Goal: Navigation & Orientation: Find specific page/section

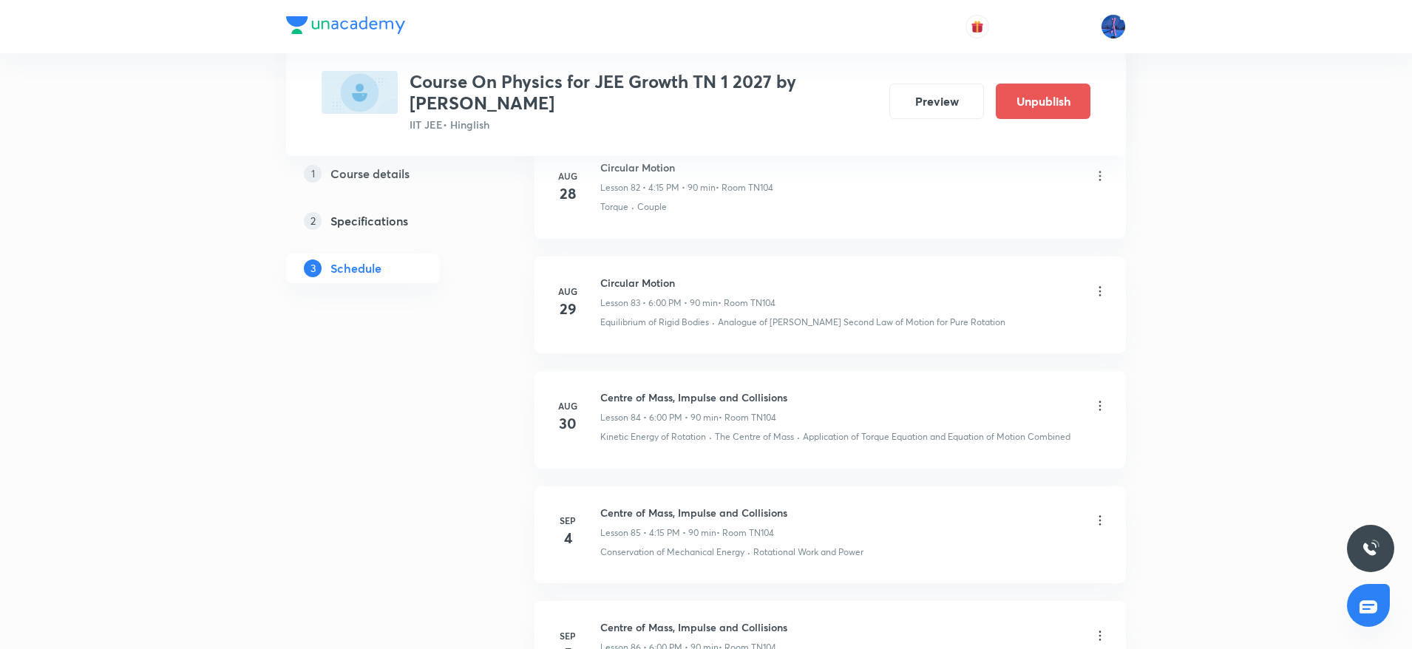
scroll to position [10305, 0]
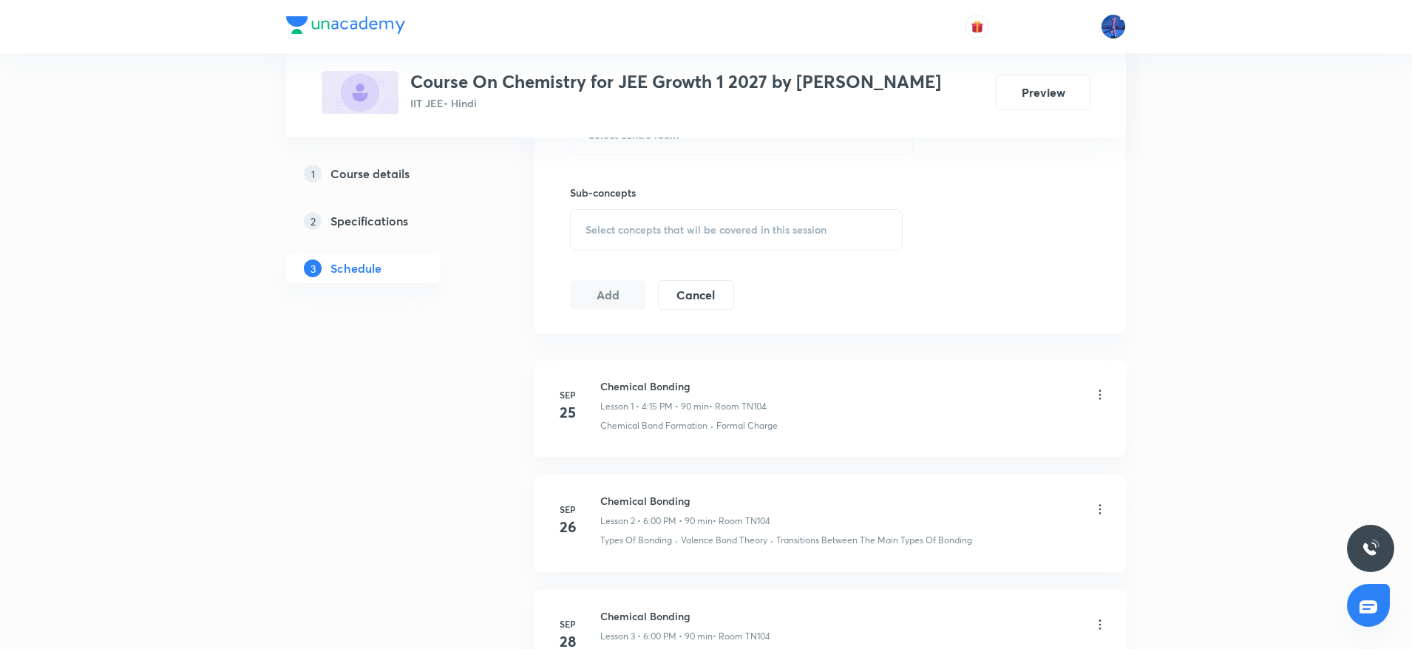
scroll to position [700, 0]
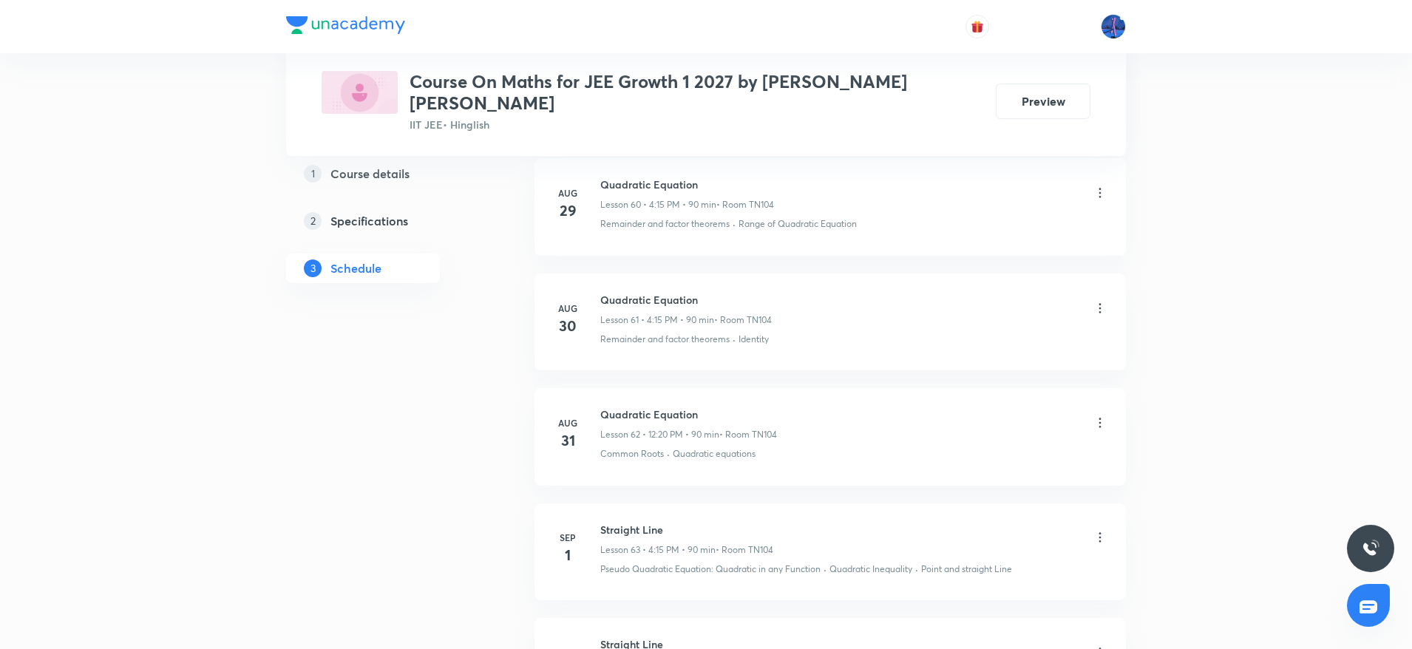
scroll to position [7681, 0]
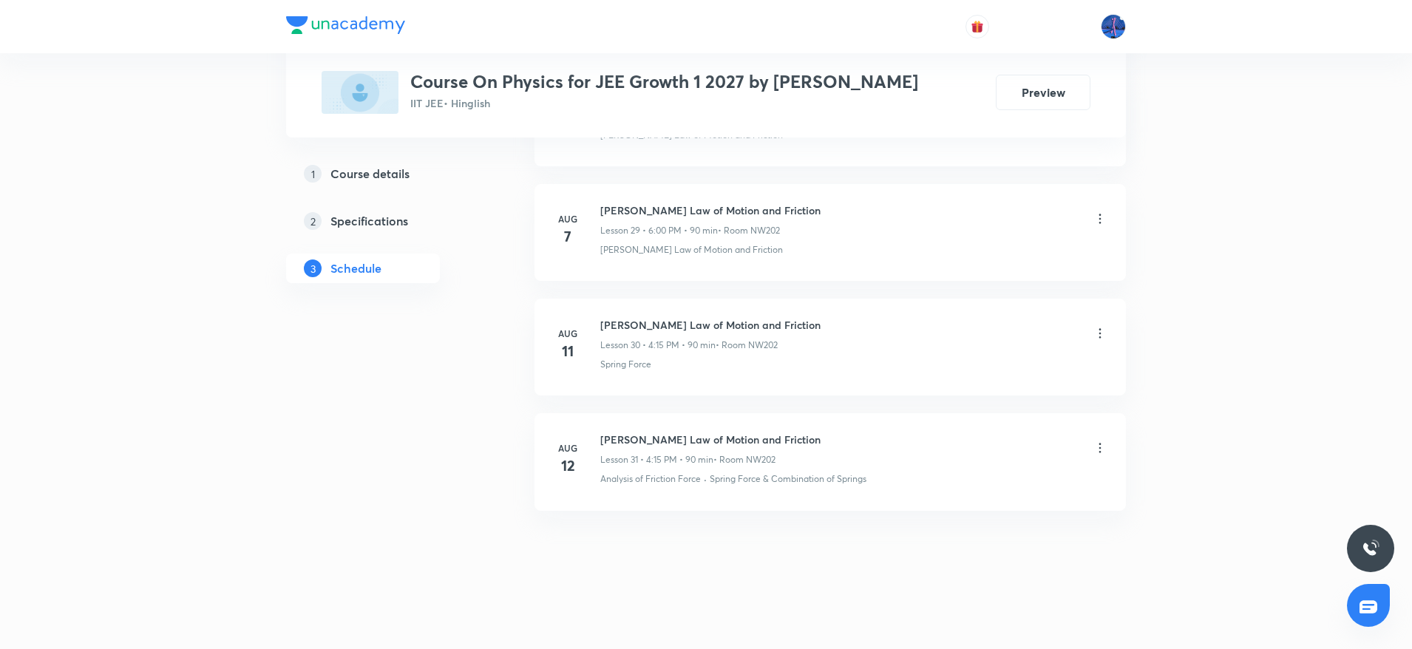
scroll to position [4107, 0]
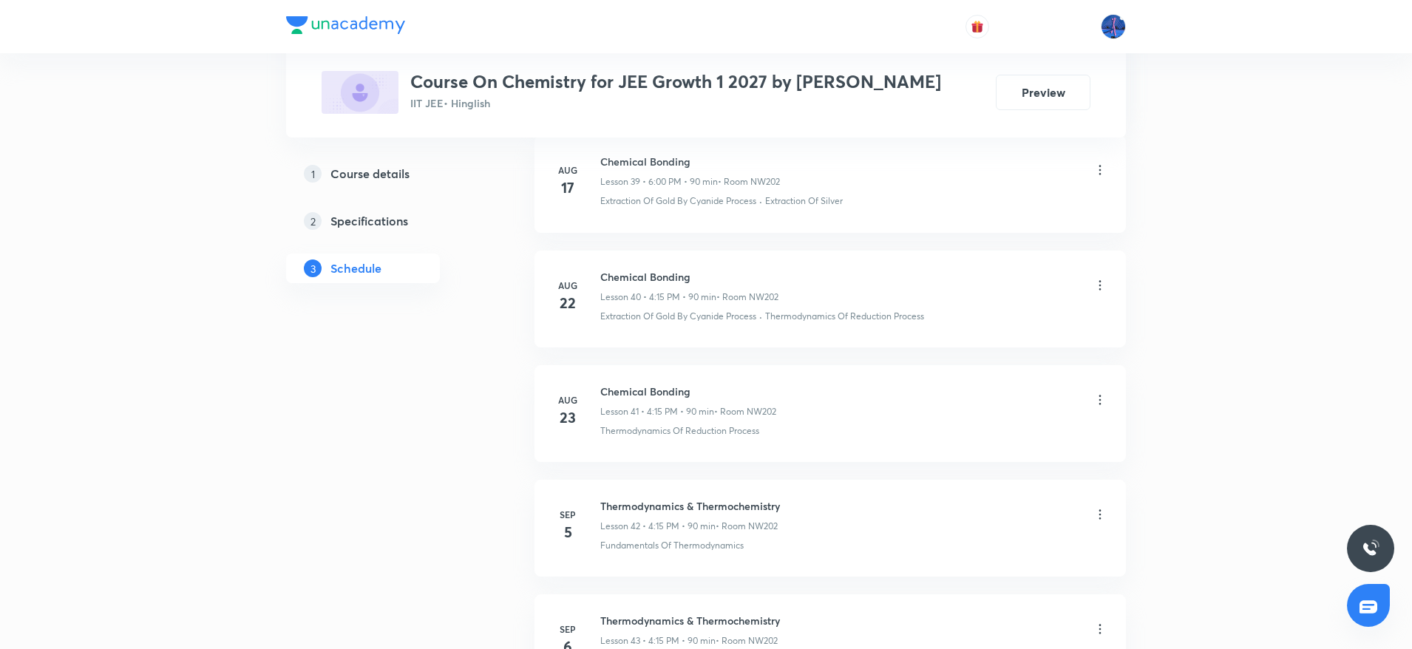
scroll to position [5331, 0]
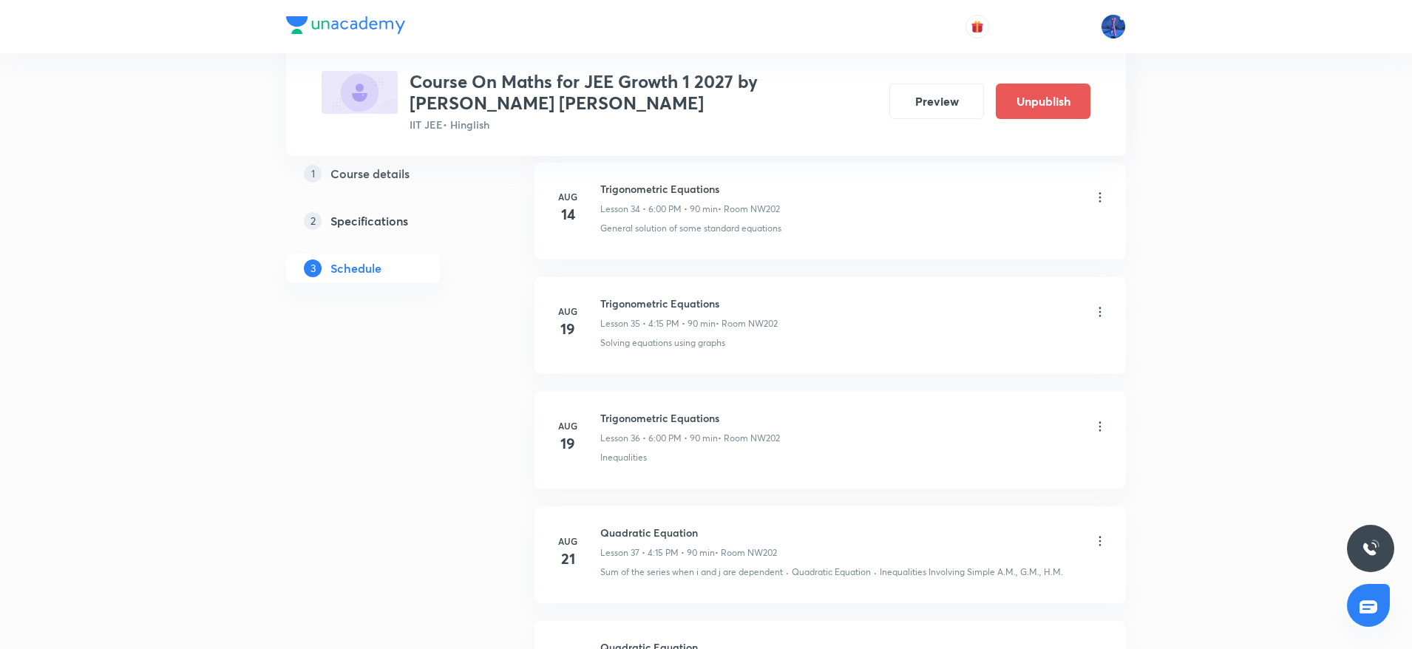
scroll to position [4682, 0]
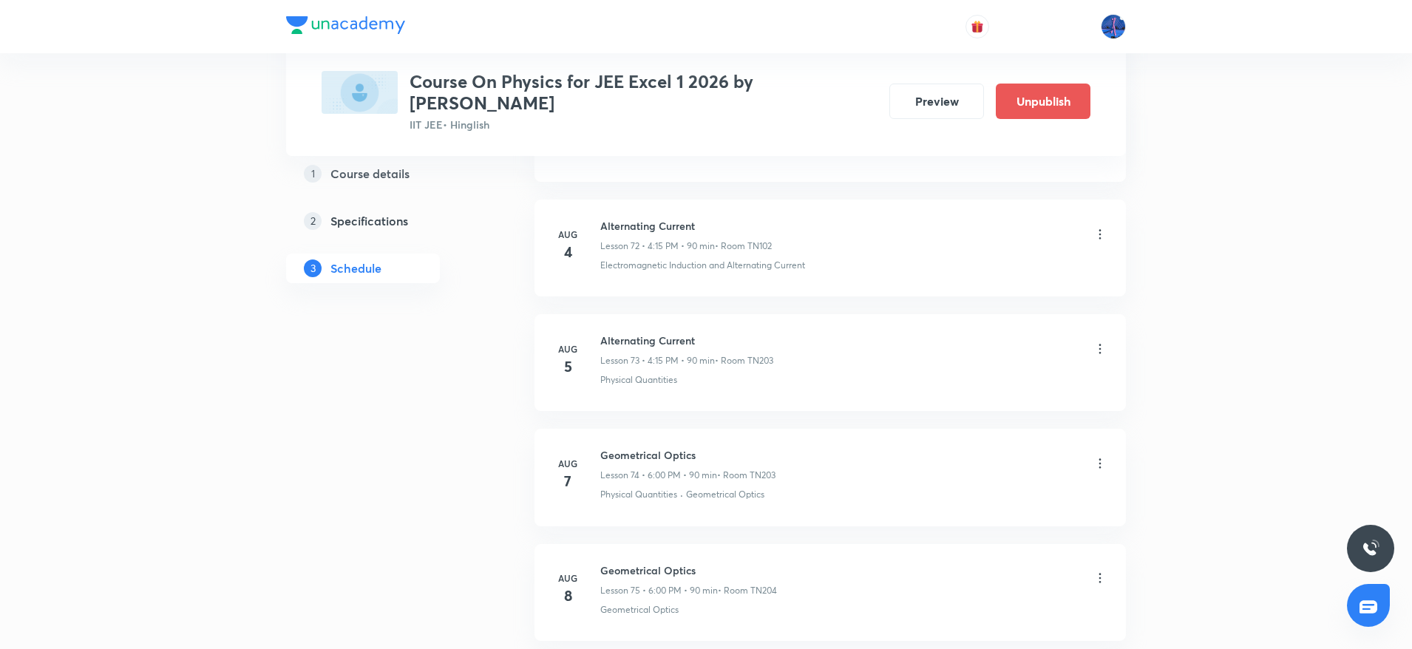
scroll to position [9096, 0]
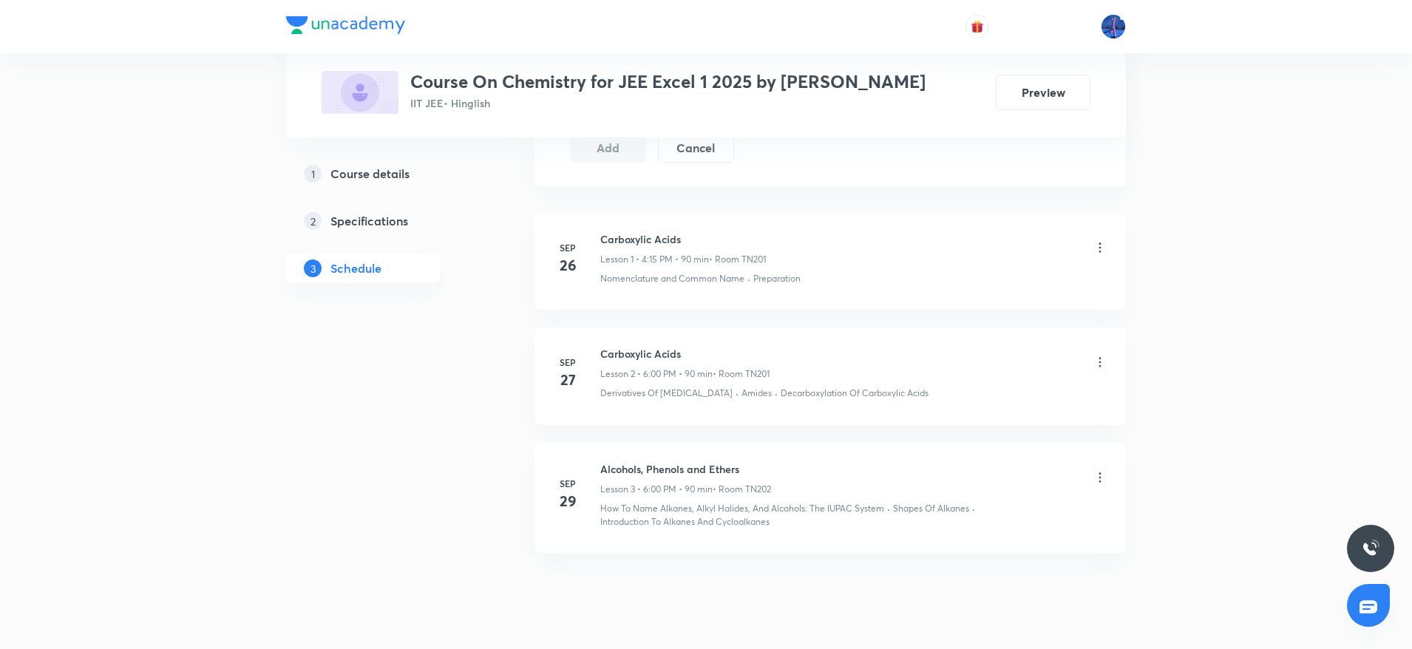
scroll to position [894, 0]
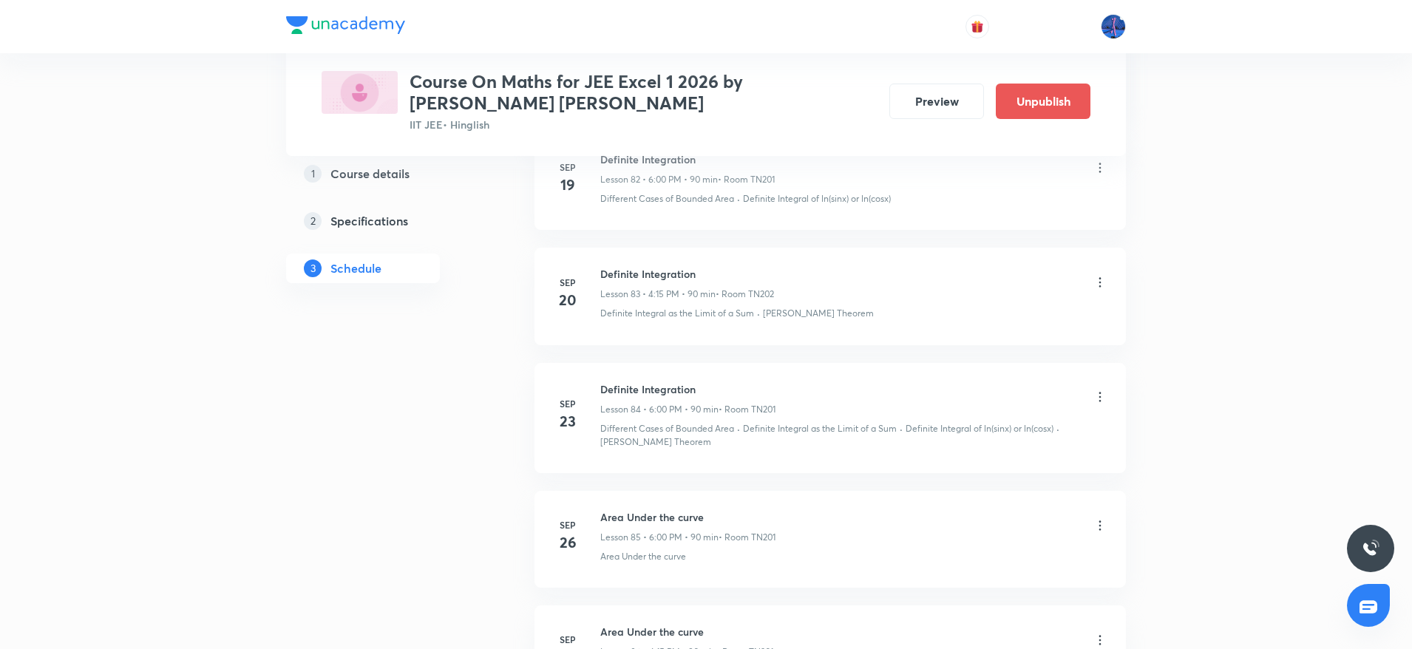
scroll to position [10306, 0]
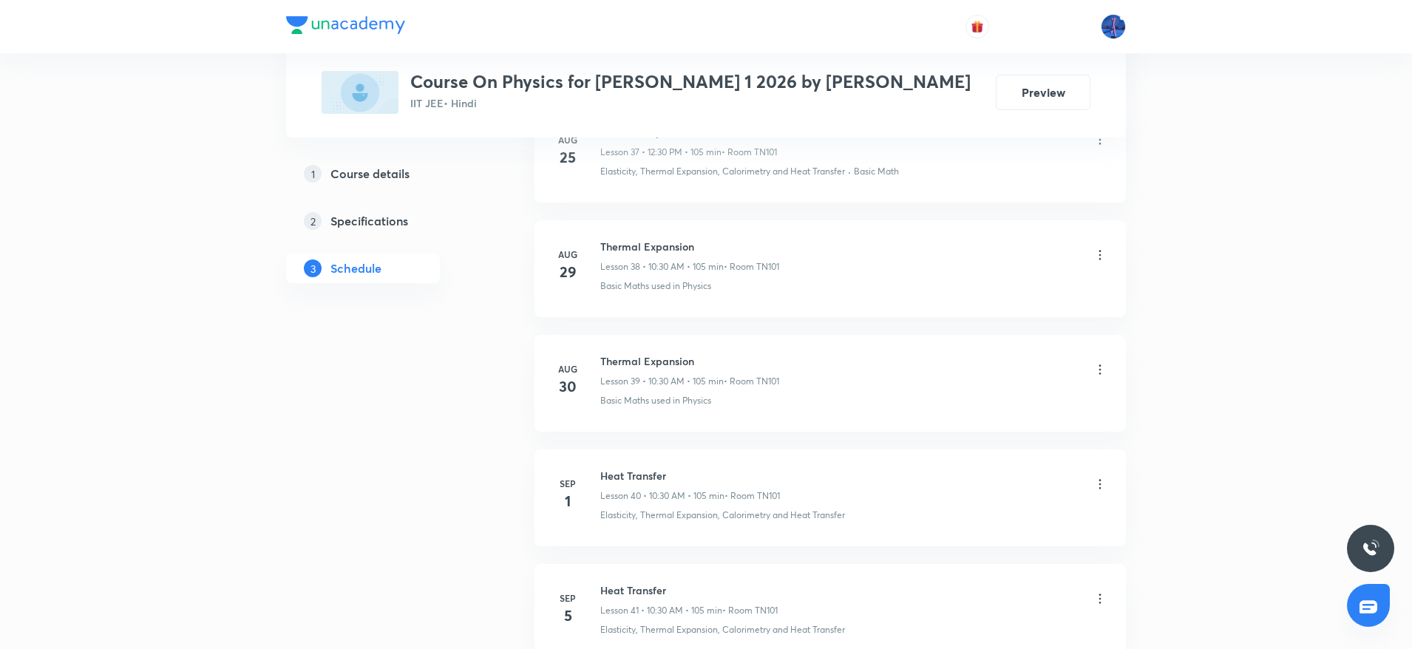
scroll to position [5157, 0]
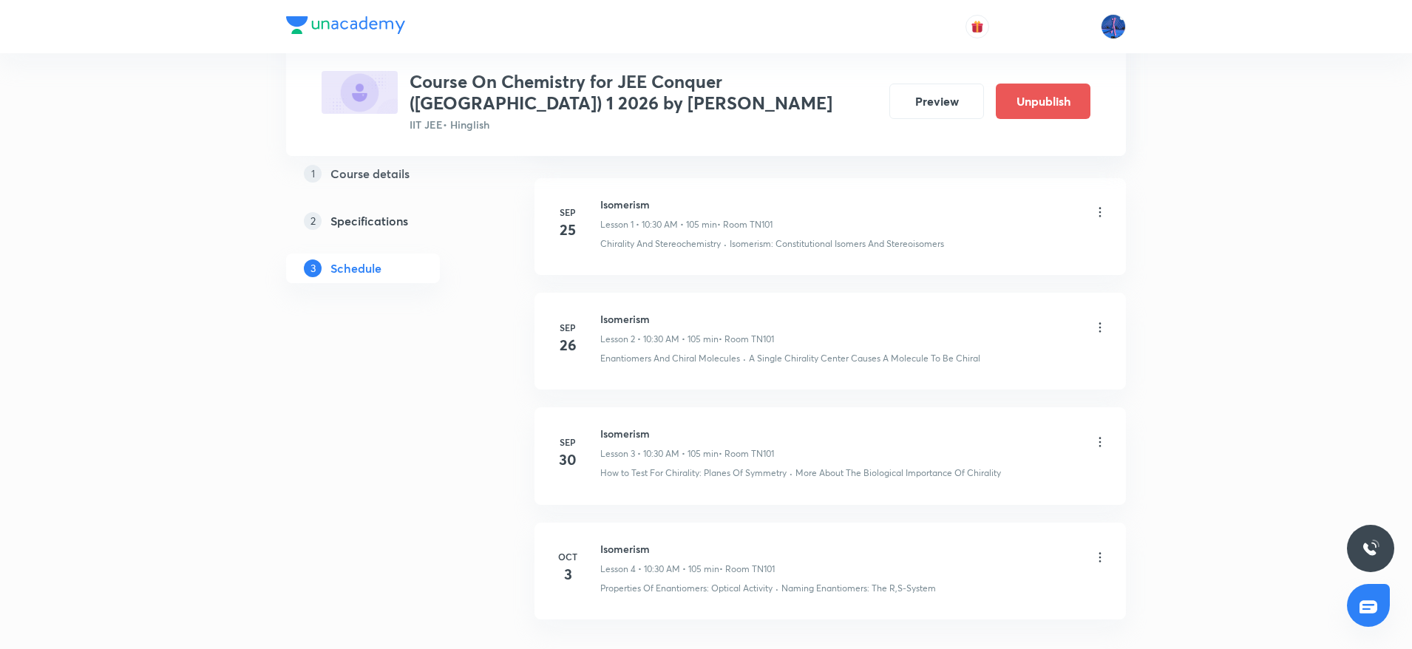
scroll to position [1013, 0]
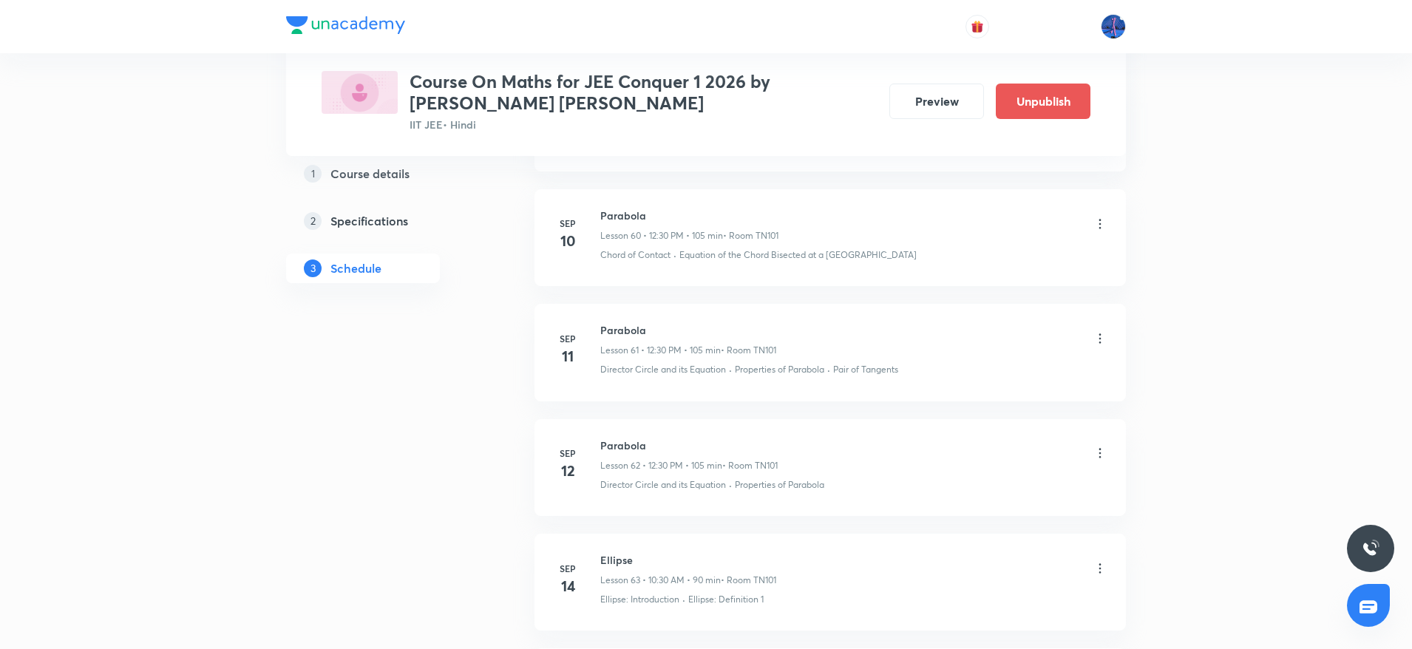
scroll to position [7793, 0]
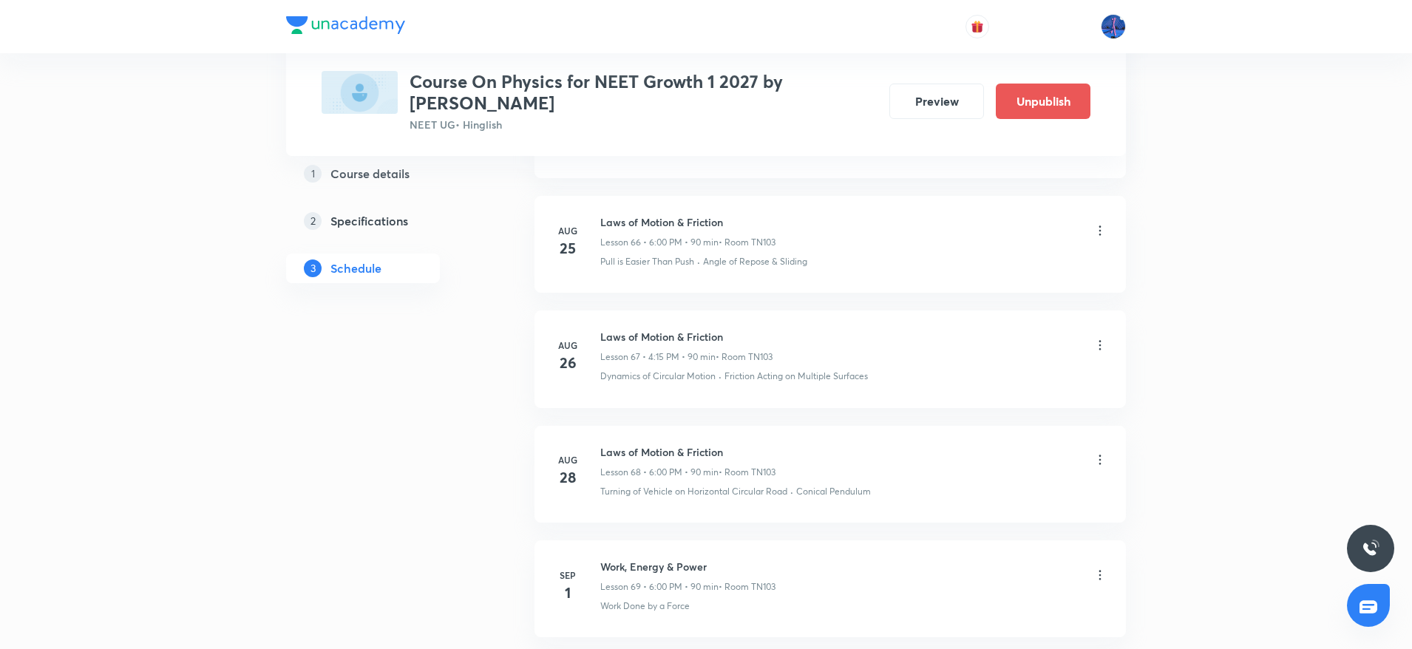
scroll to position [8345, 0]
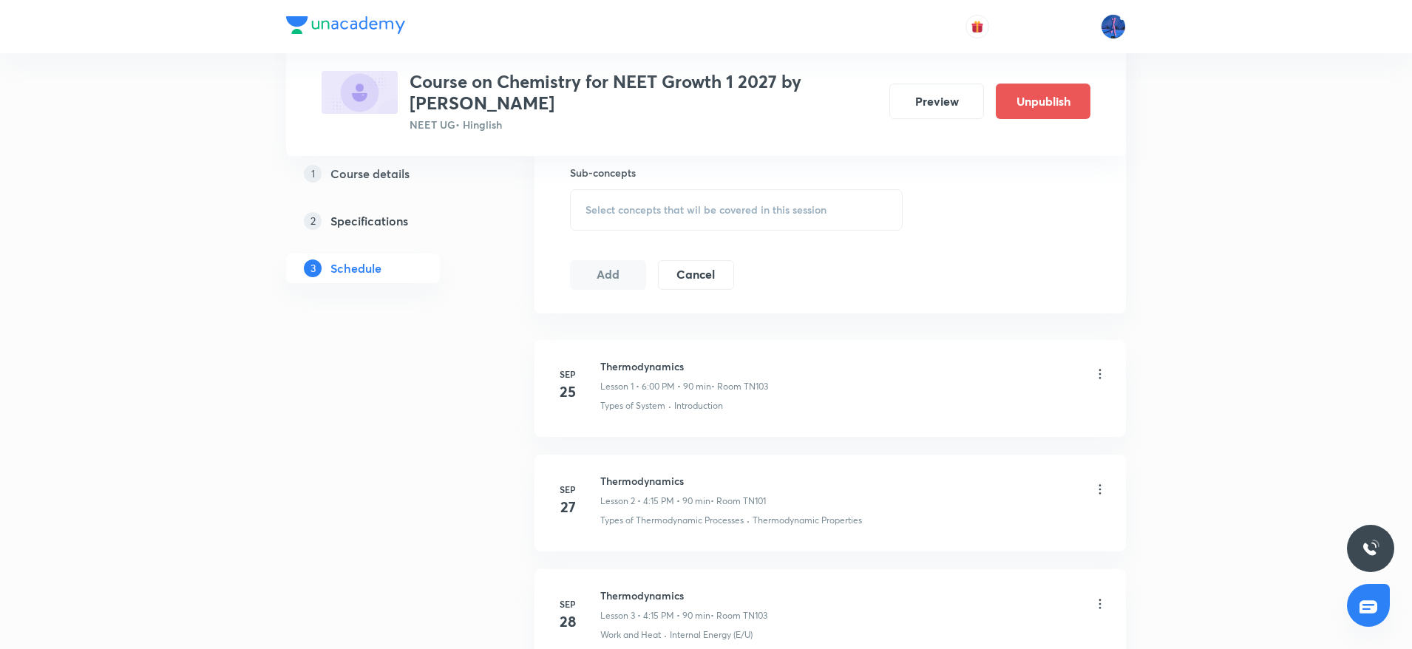
scroll to position [740, 0]
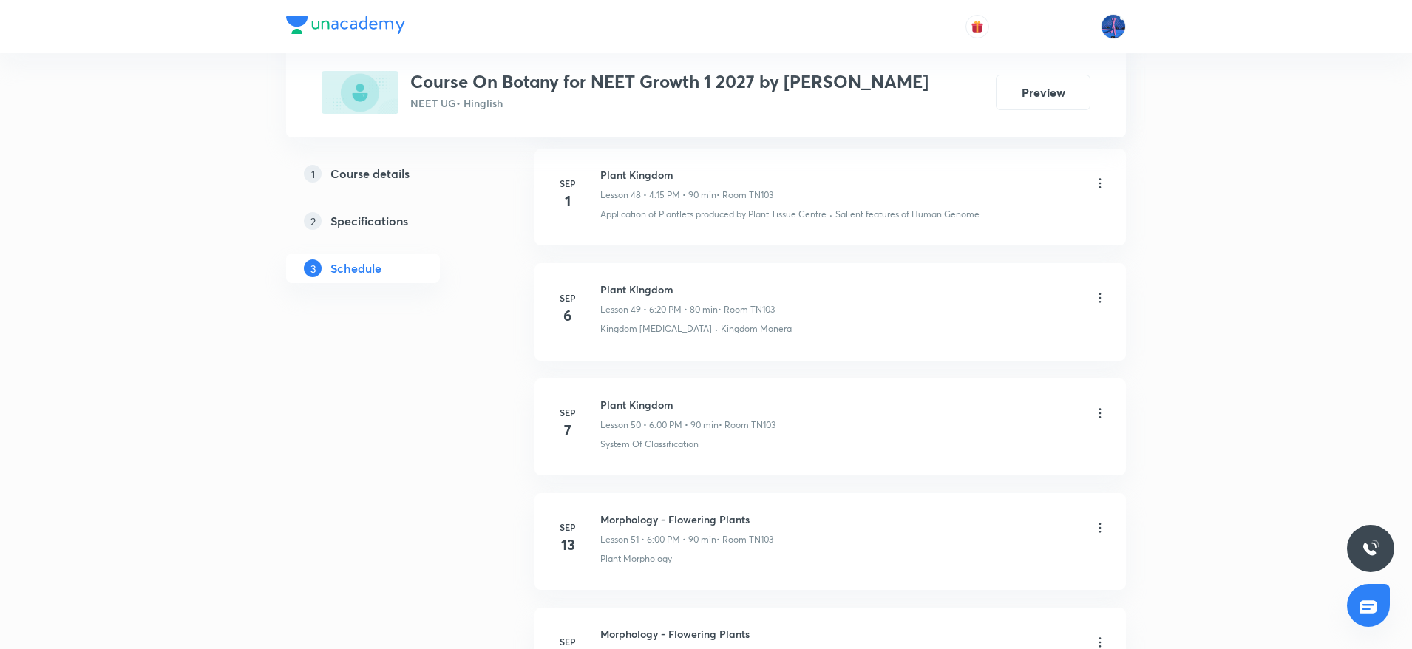
scroll to position [6311, 0]
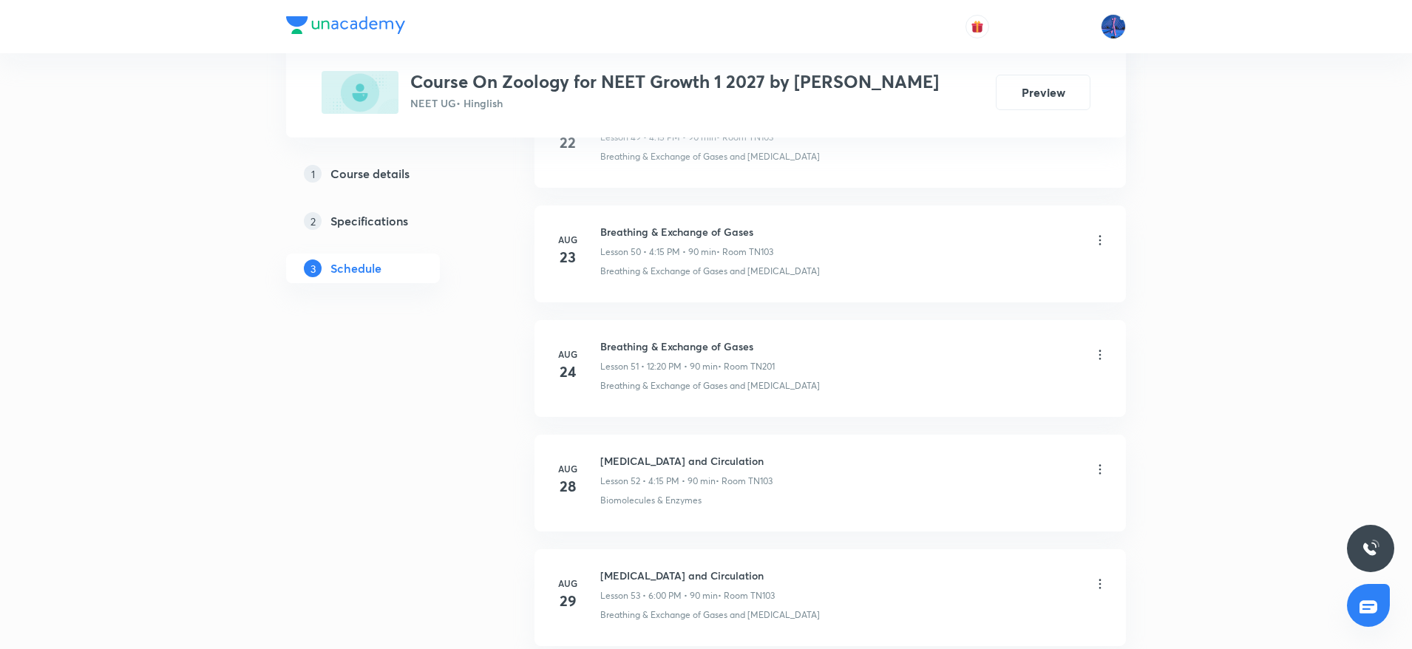
scroll to position [6437, 0]
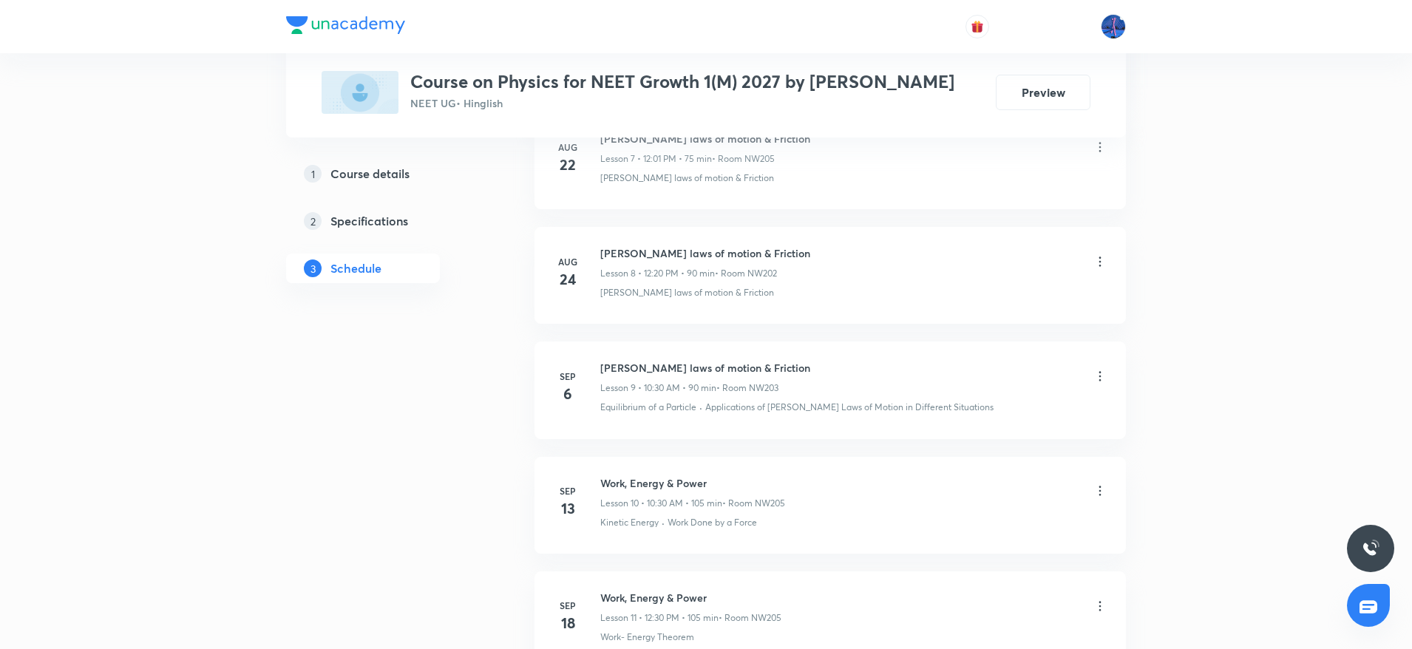
scroll to position [1635, 0]
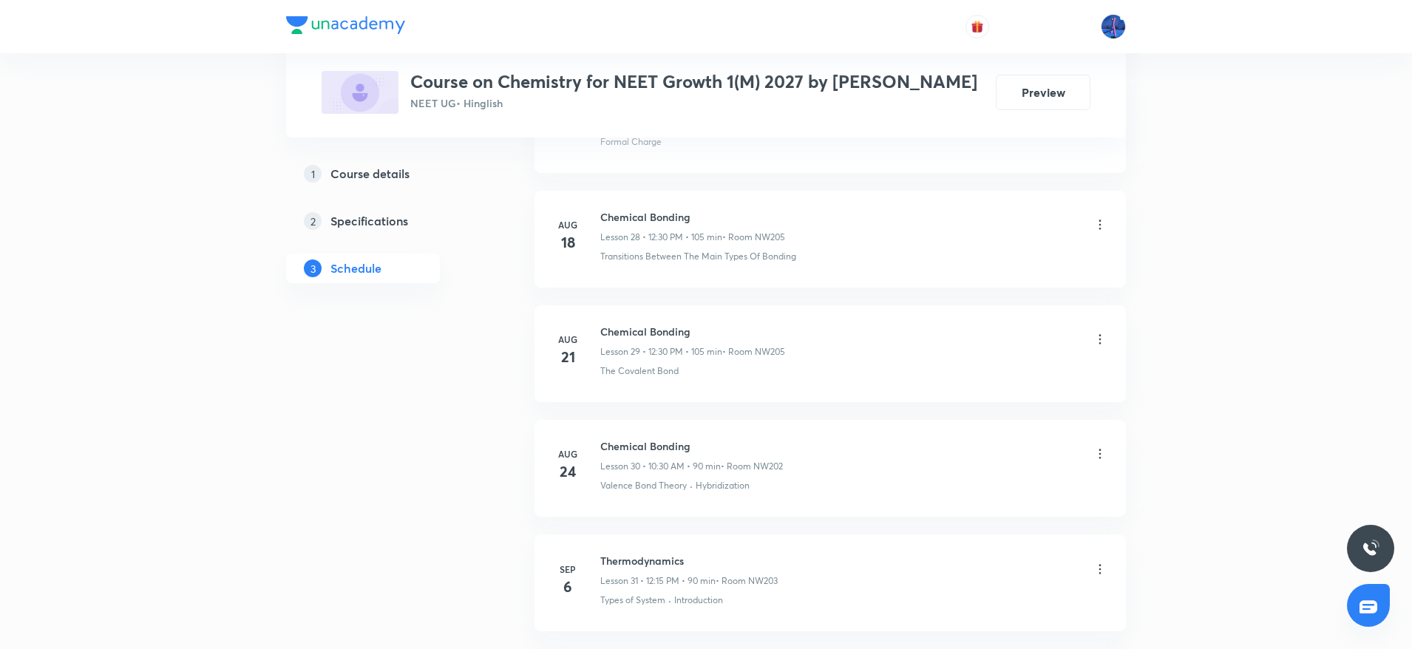
scroll to position [3976, 0]
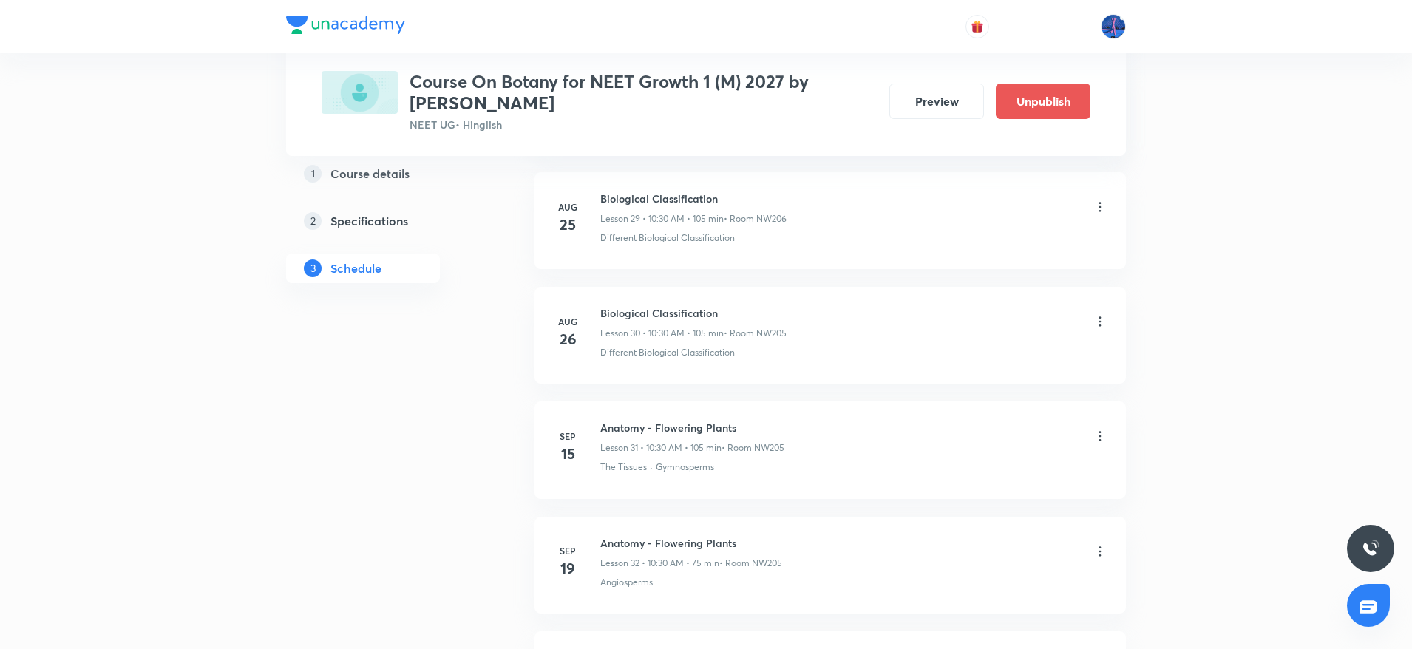
scroll to position [4113, 0]
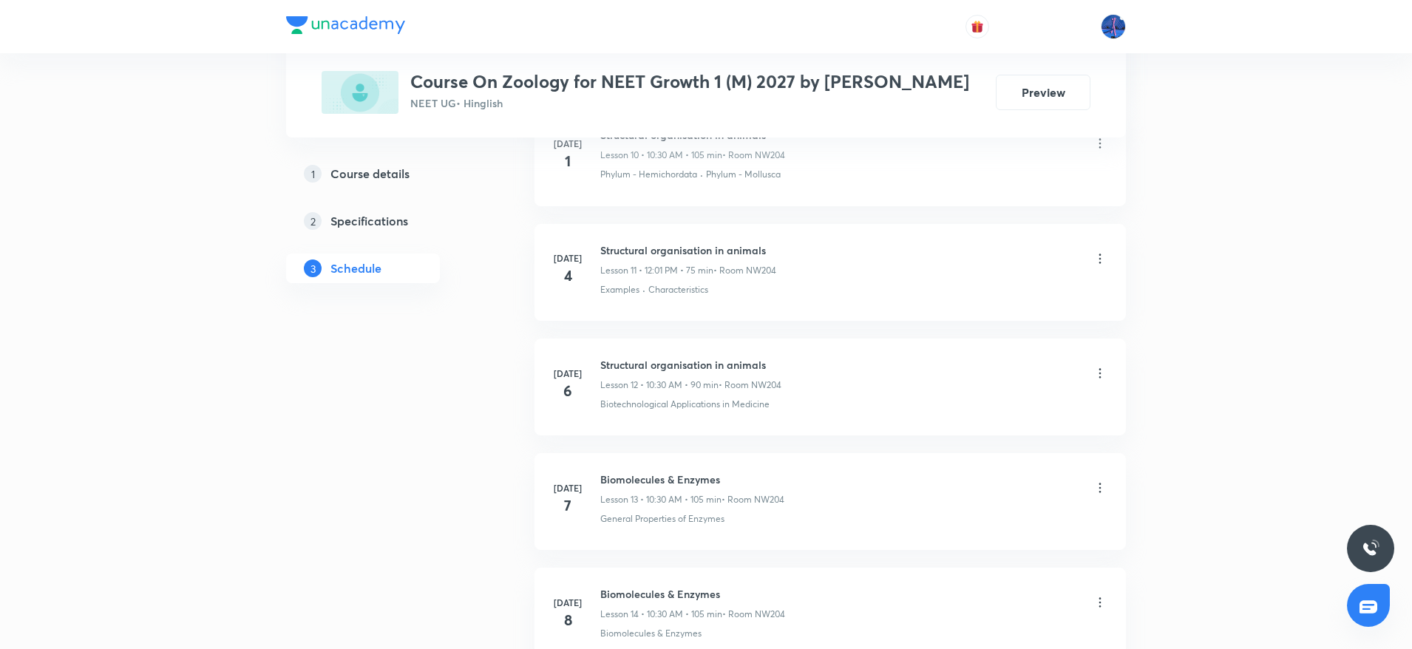
scroll to position [1981, 0]
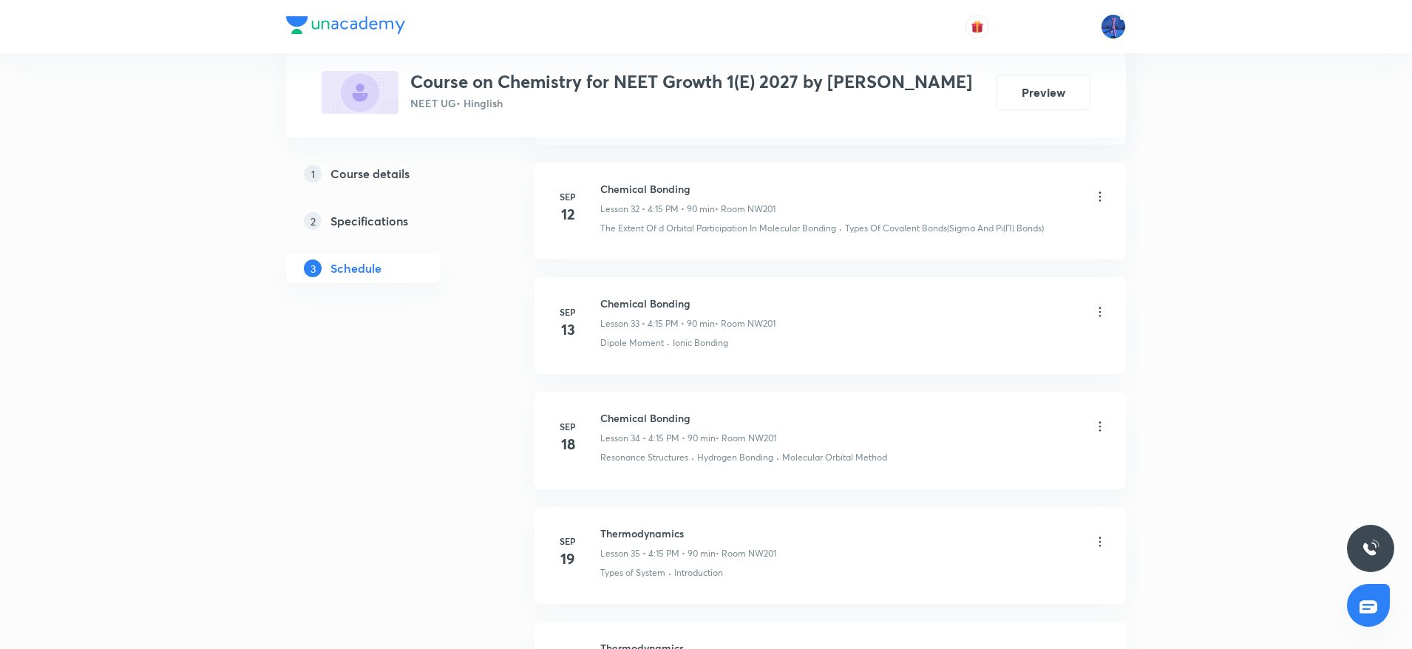
scroll to position [4499, 0]
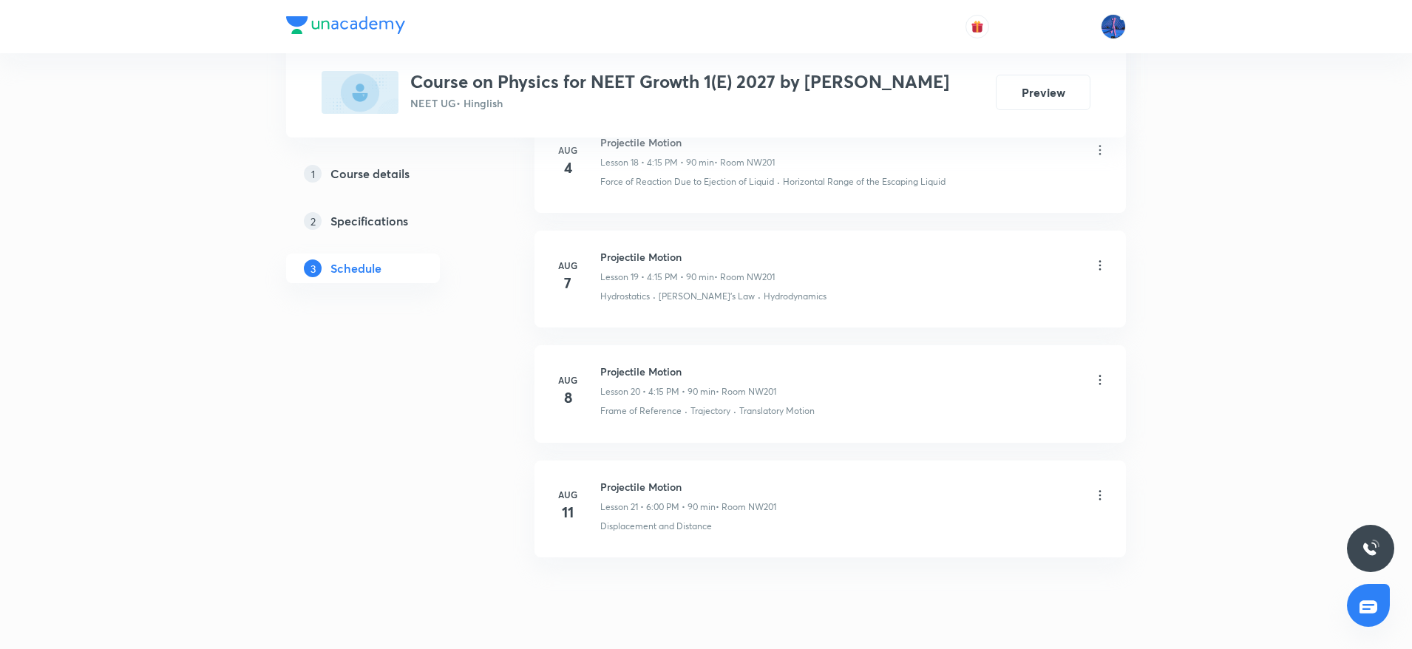
scroll to position [2948, 0]
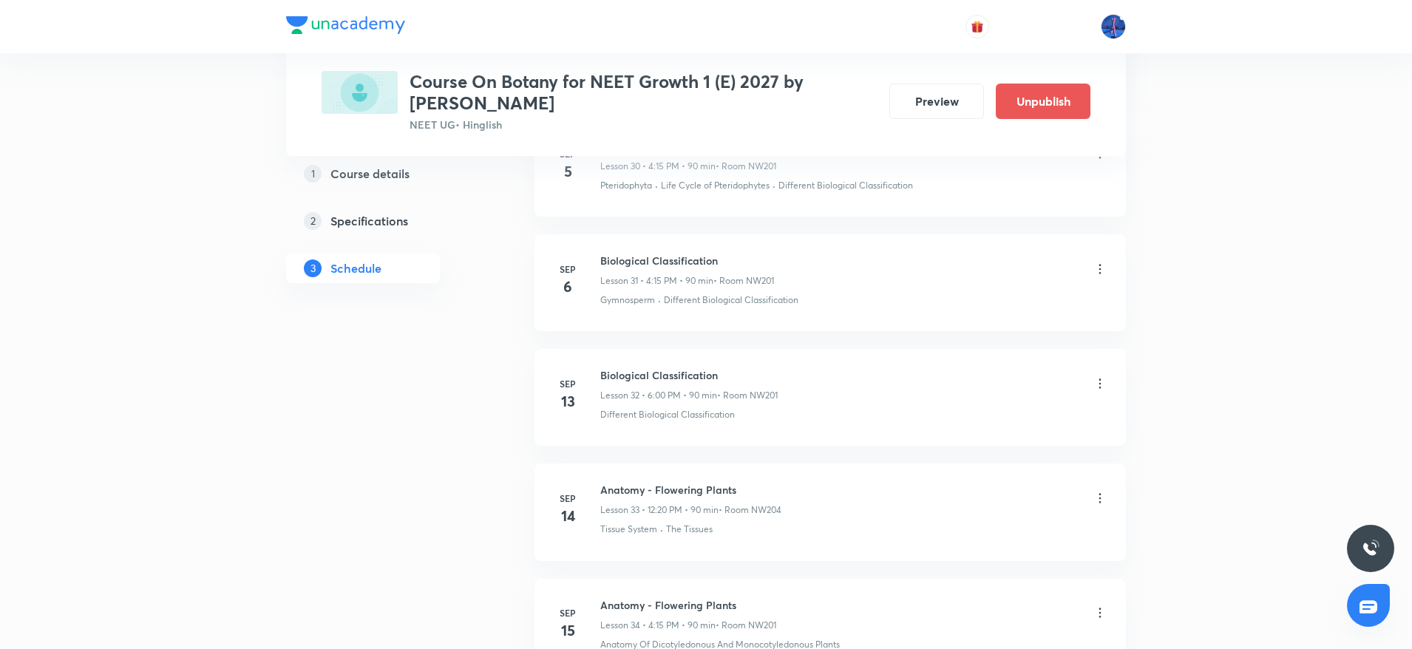
scroll to position [4274, 0]
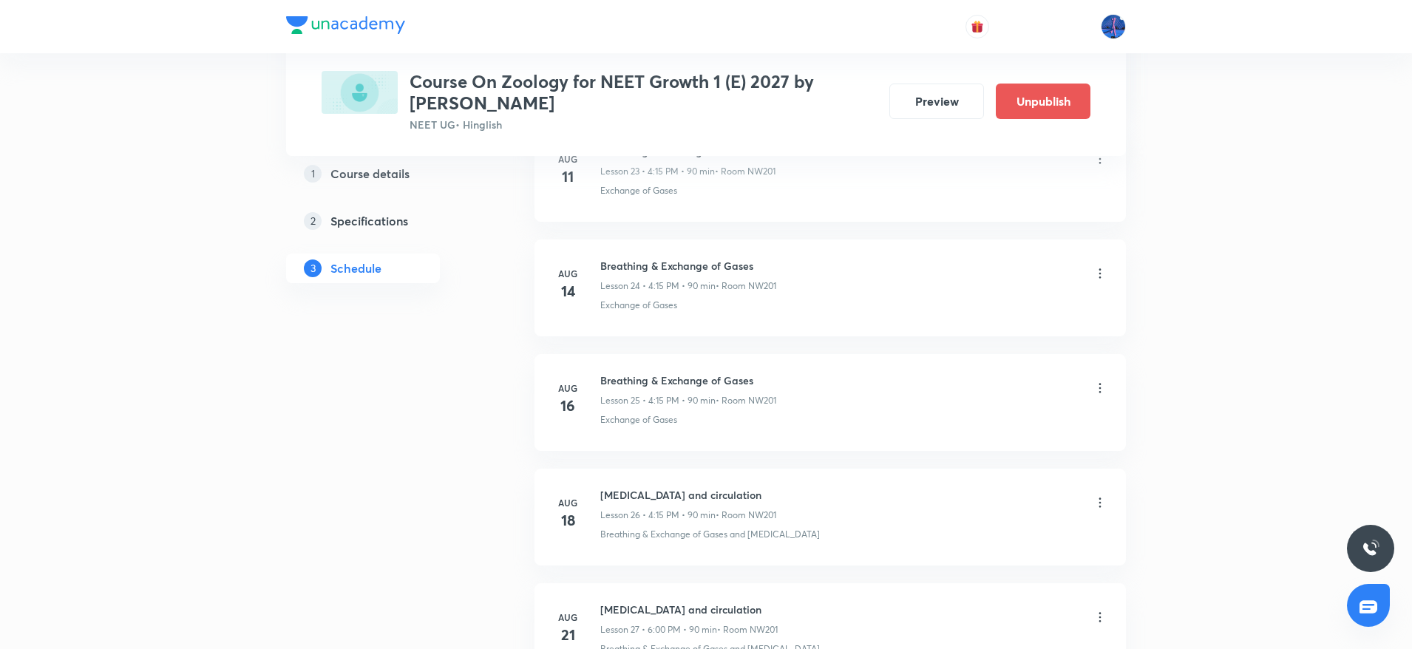
scroll to position [3472, 0]
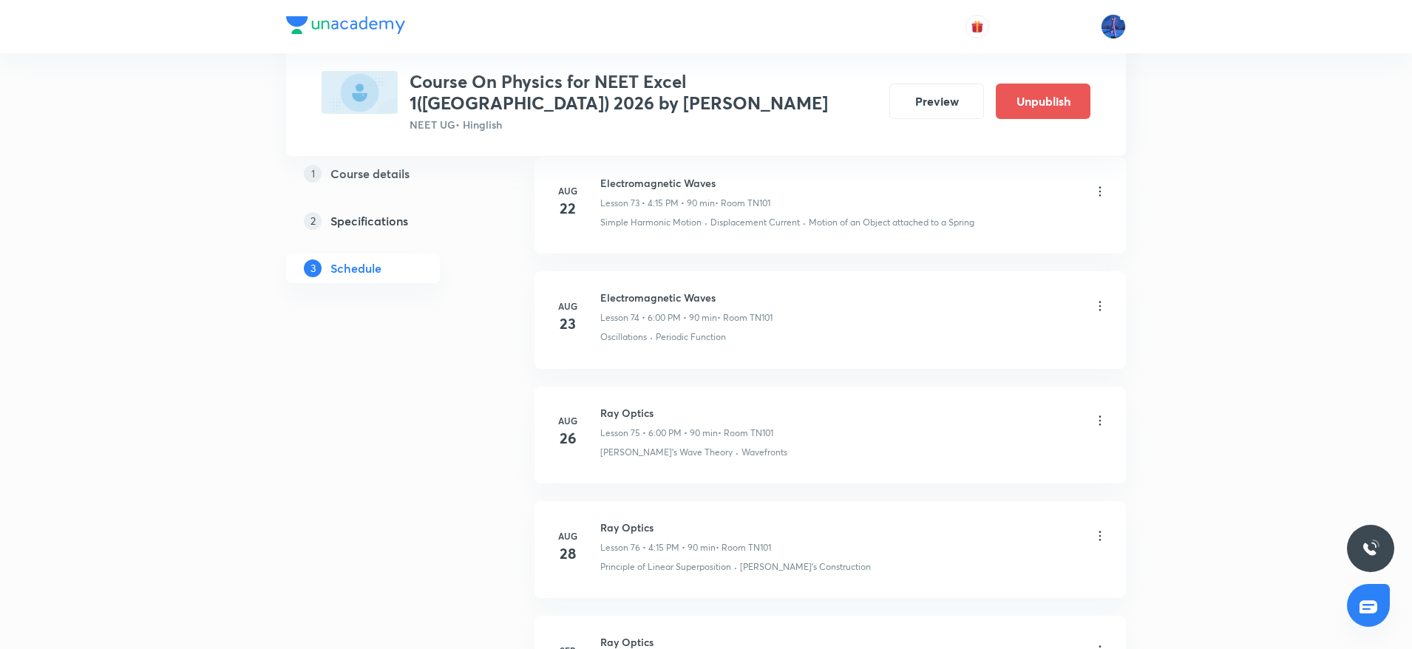
scroll to position [9226, 0]
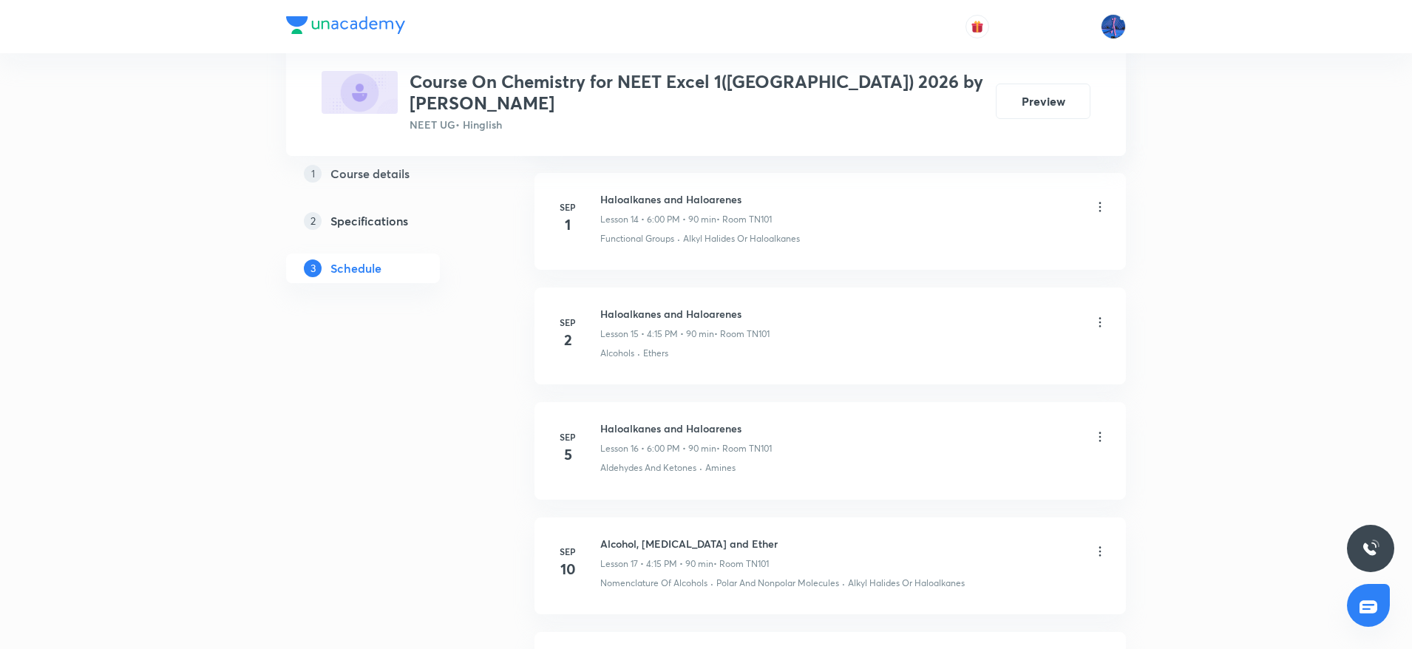
scroll to position [2395, 0]
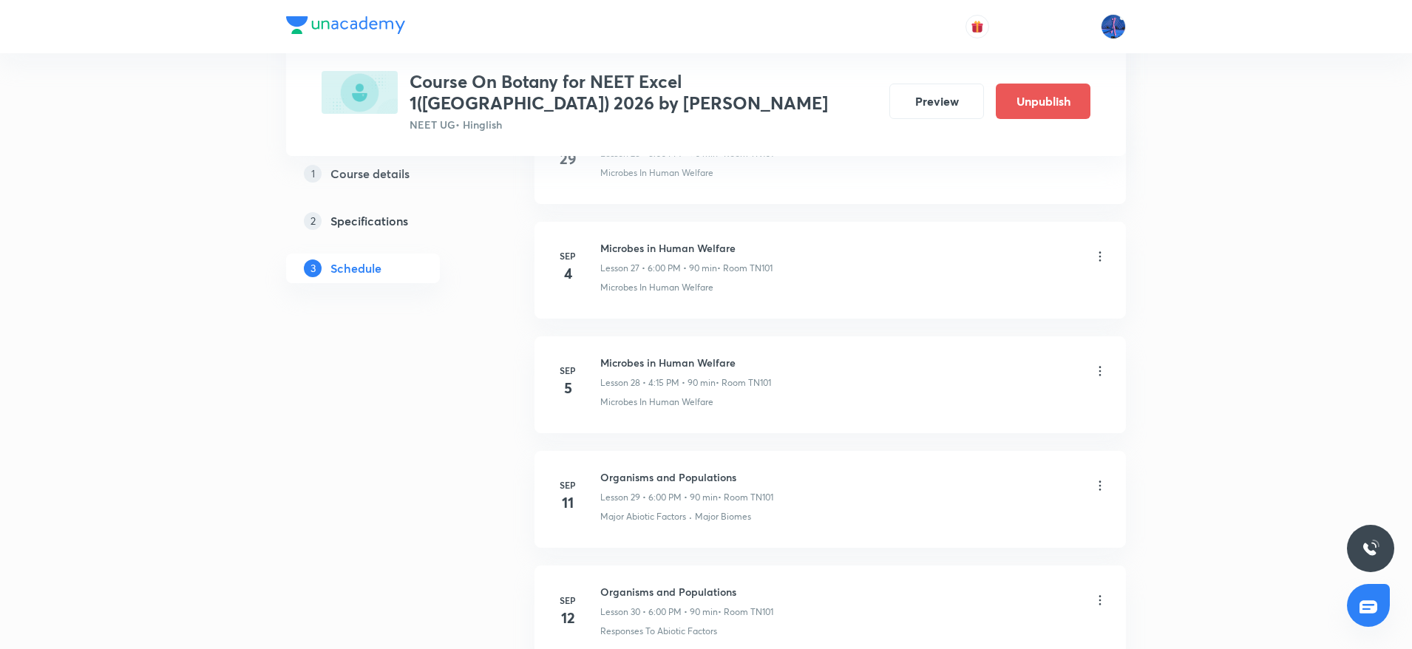
scroll to position [3840, 0]
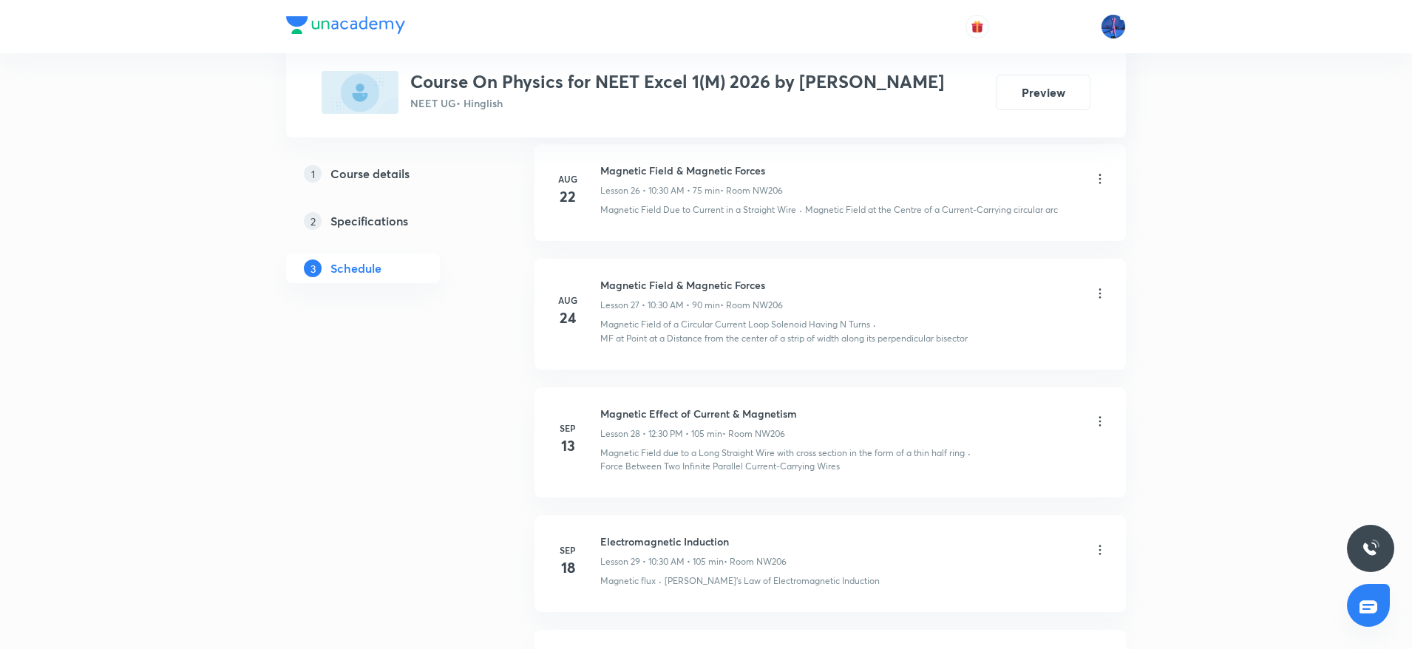
scroll to position [3769, 0]
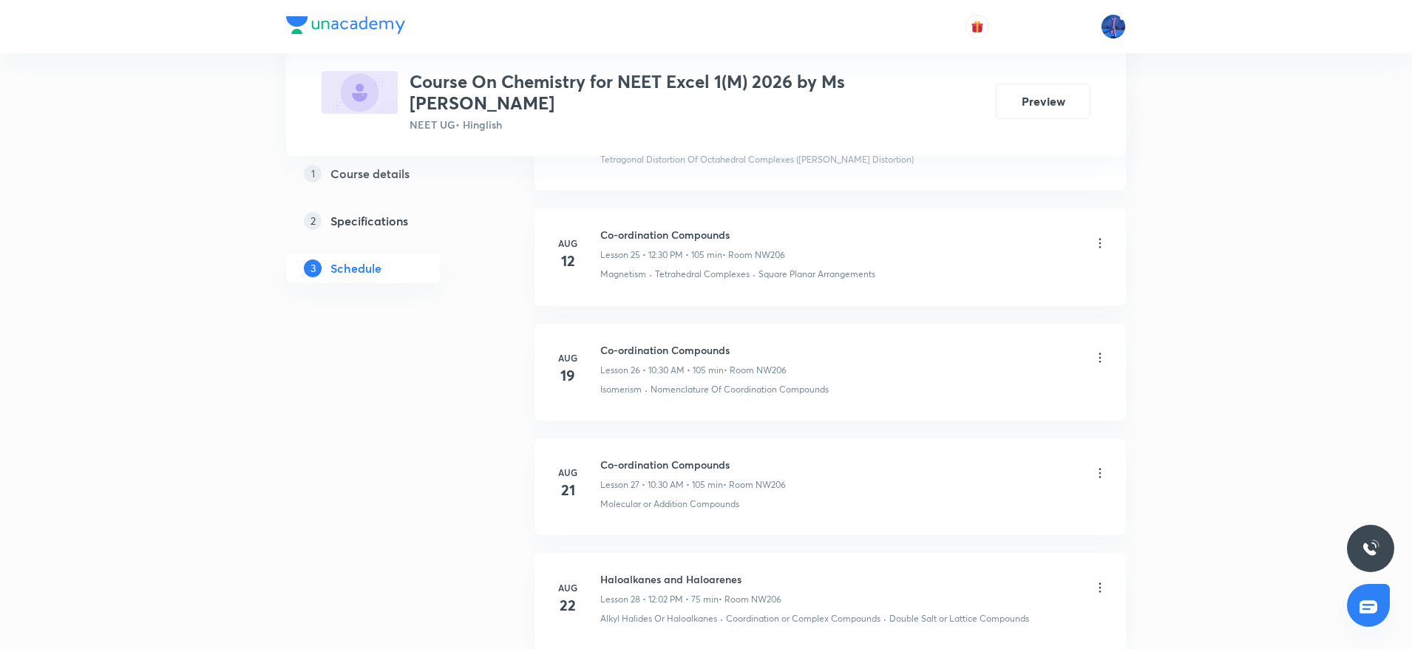
scroll to position [3656, 0]
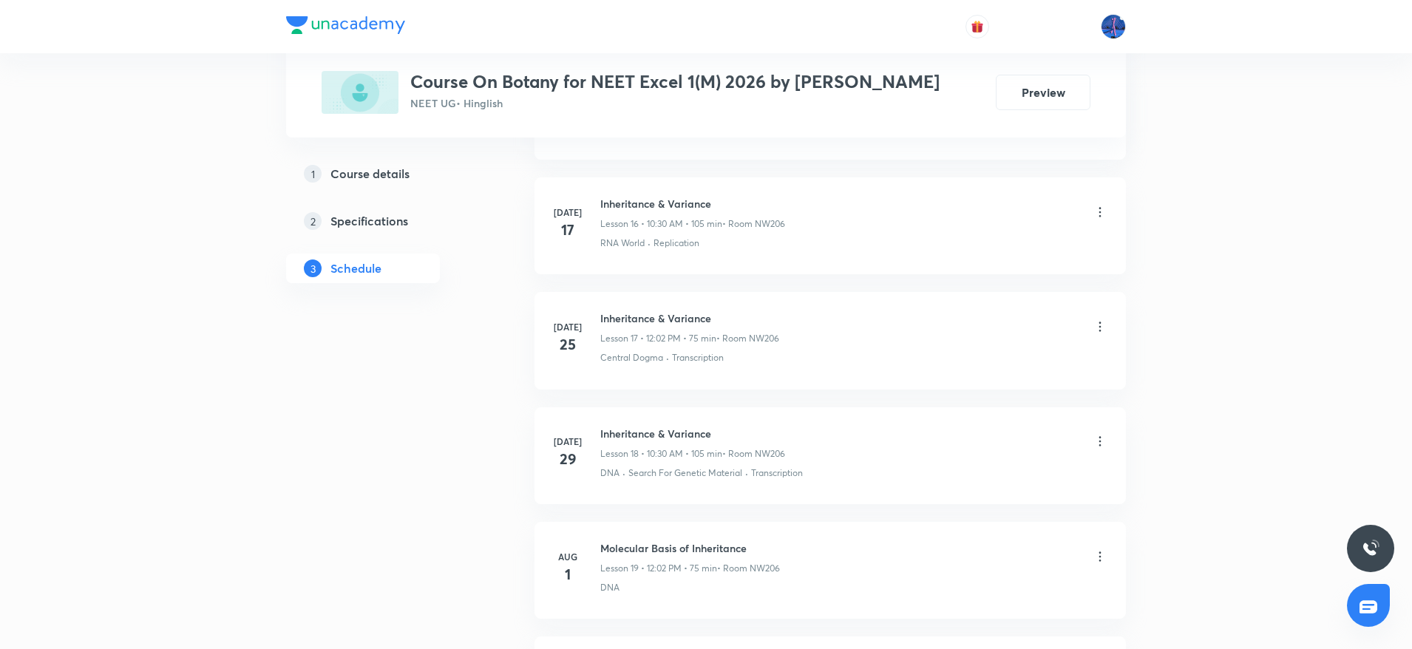
scroll to position [2600, 0]
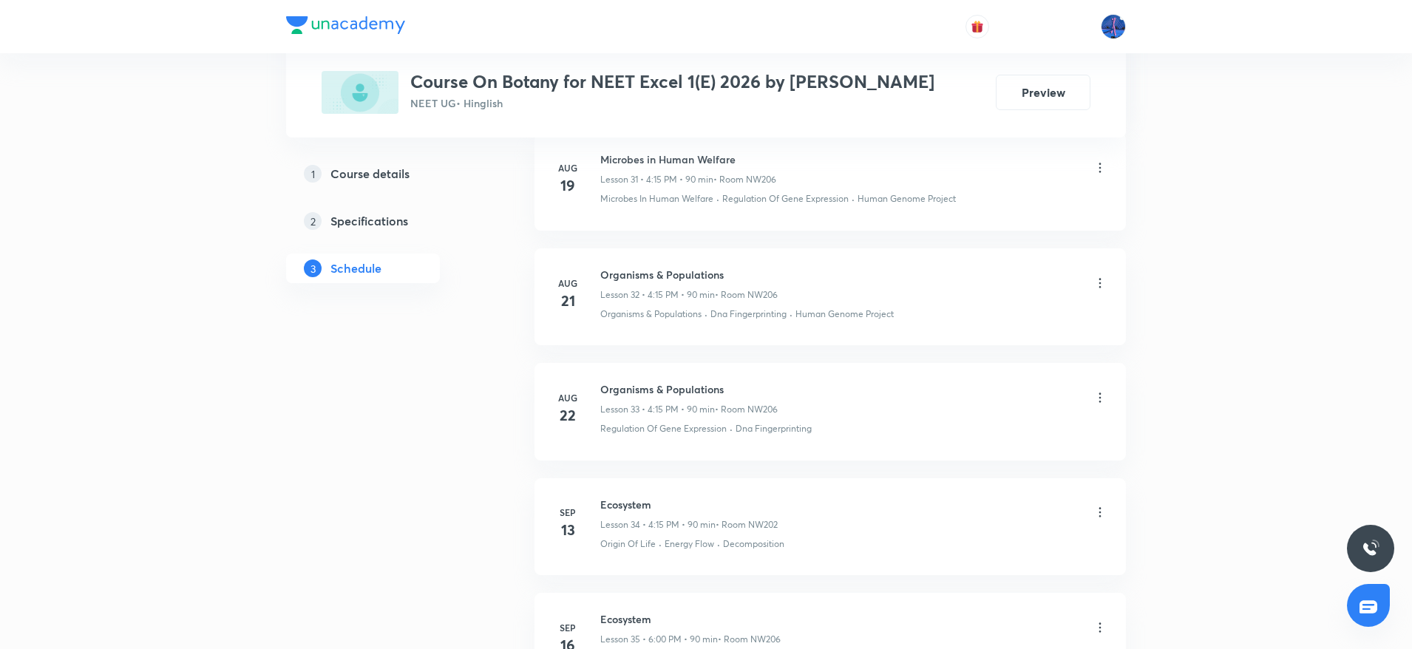
scroll to position [4371, 0]
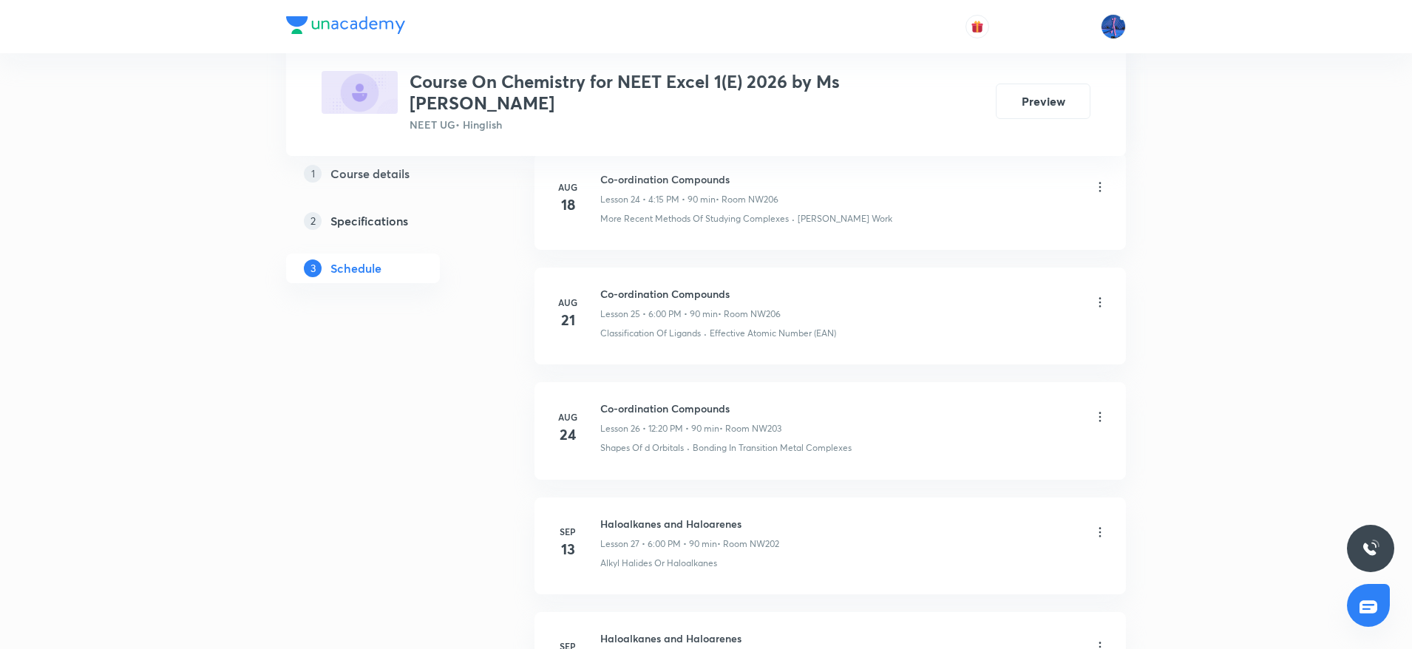
scroll to position [3525, 0]
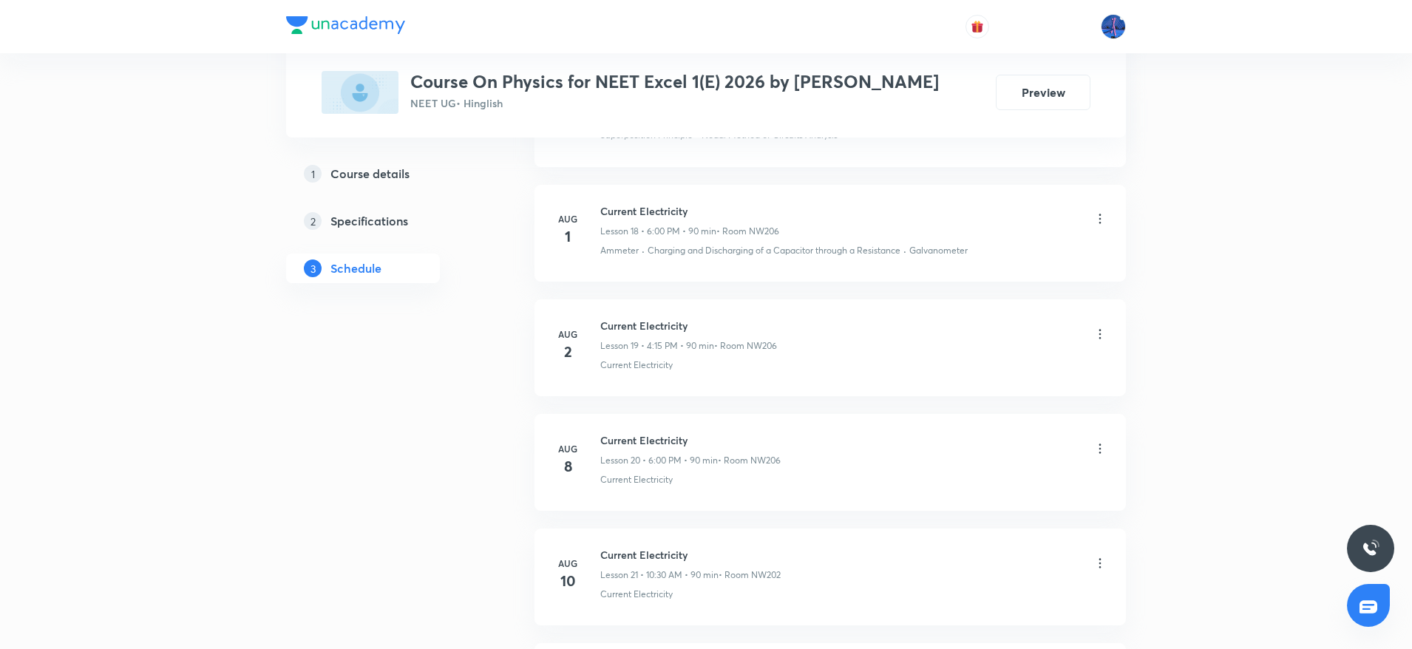
scroll to position [2839, 0]
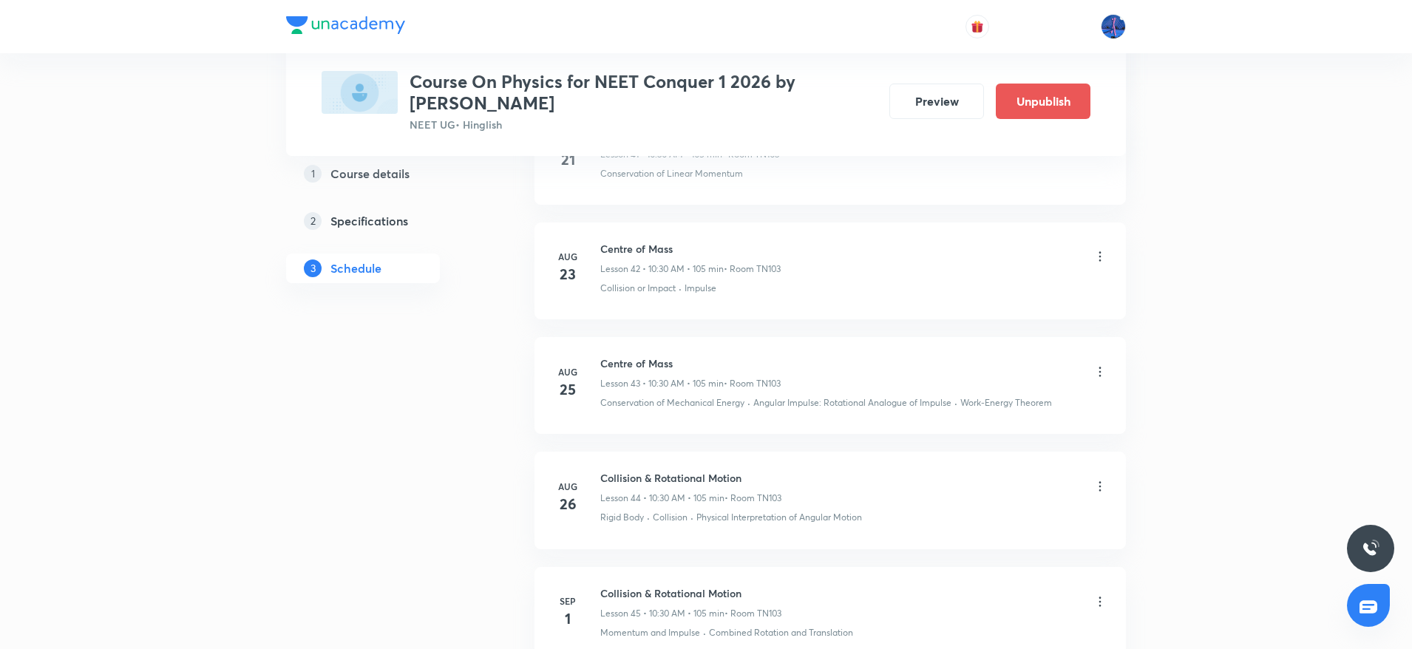
scroll to position [5615, 0]
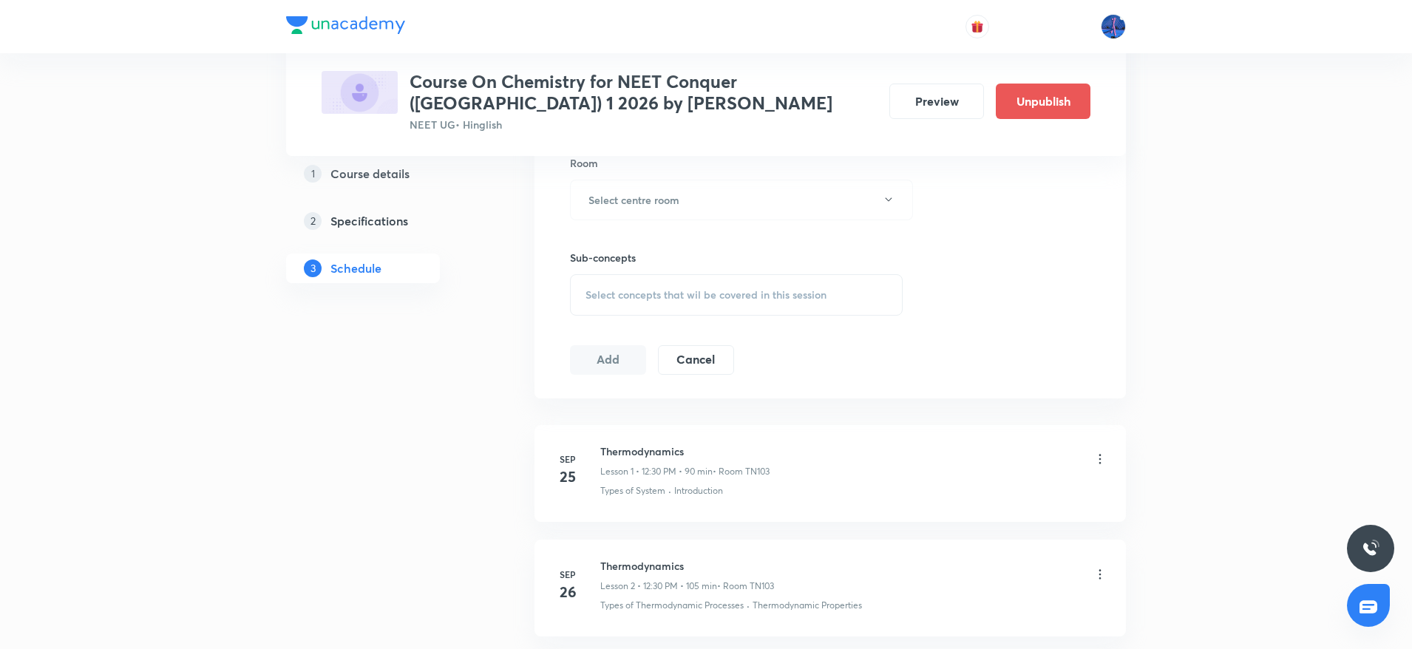
scroll to position [649, 0]
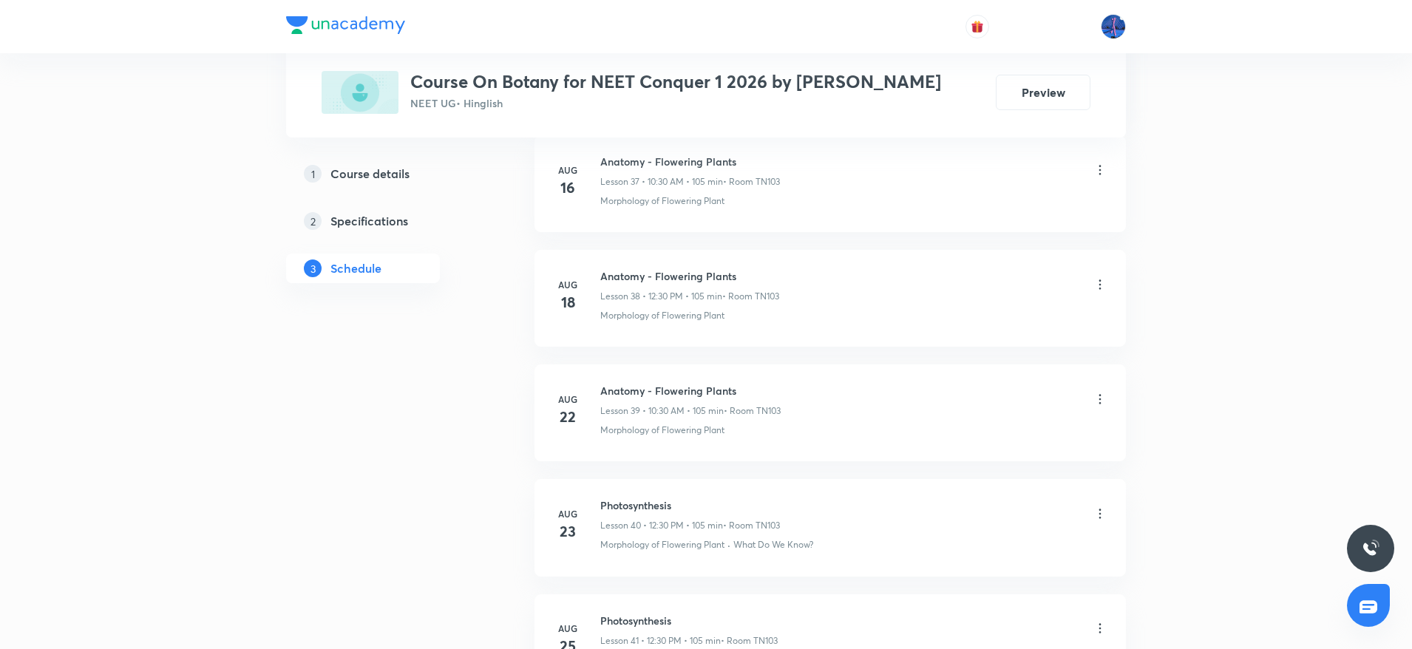
scroll to position [5047, 0]
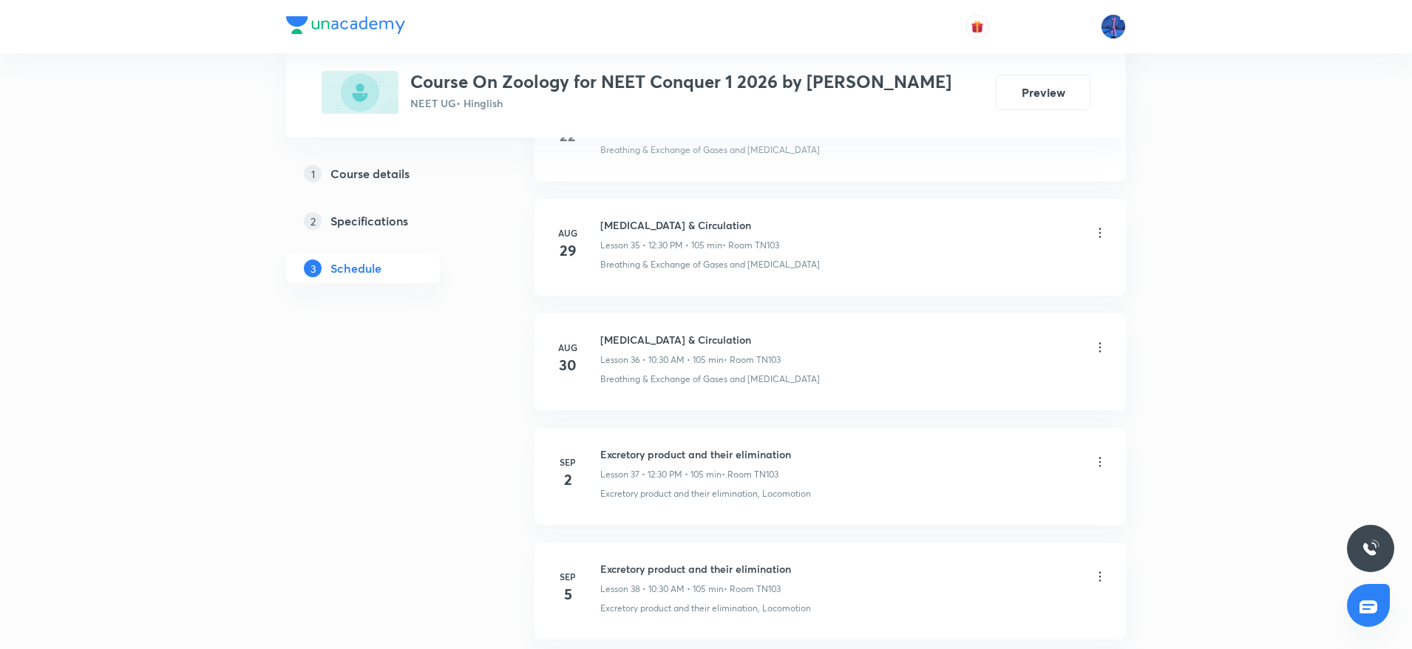
scroll to position [4750, 0]
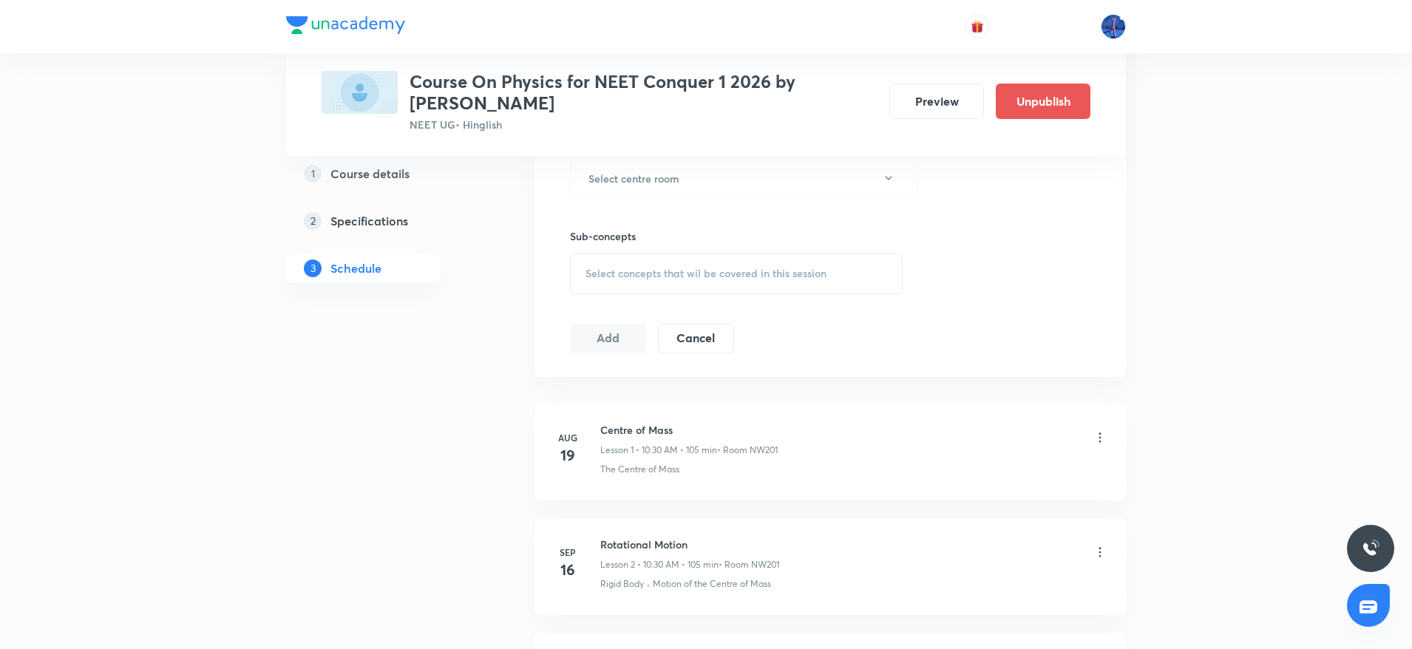
scroll to position [668, 0]
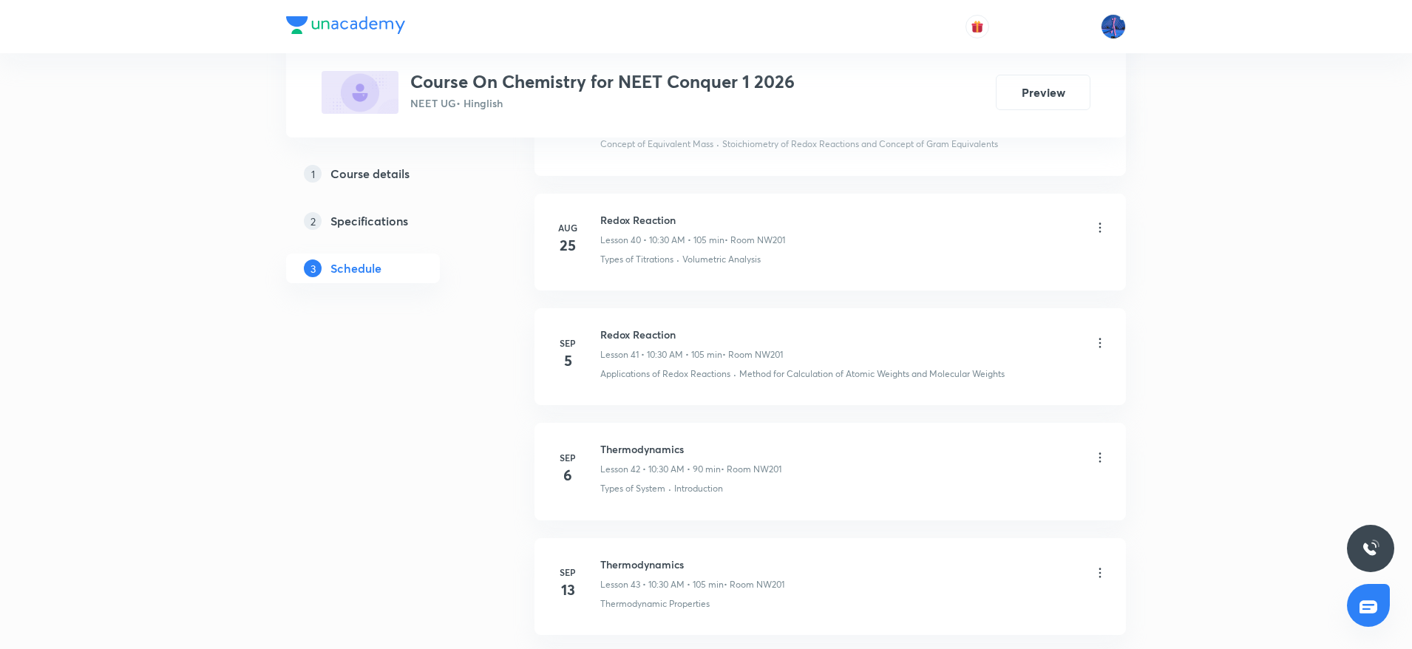
scroll to position [5428, 0]
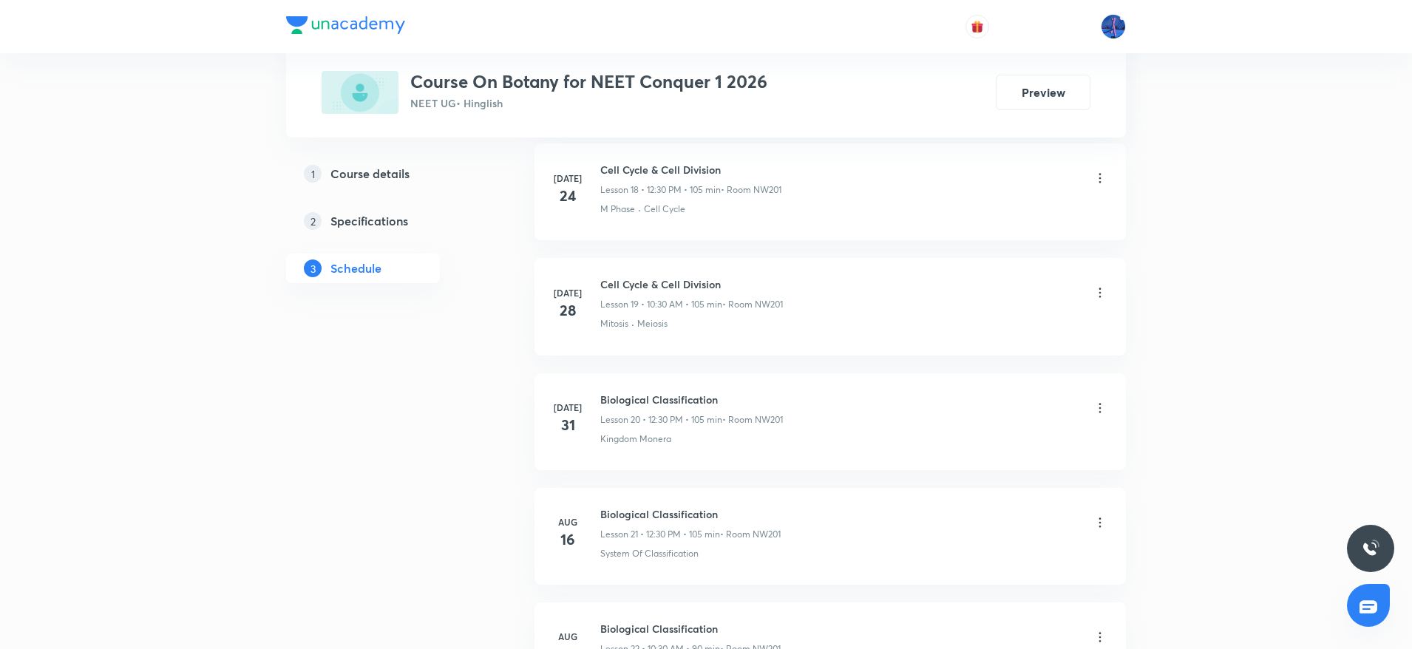
scroll to position [2844, 0]
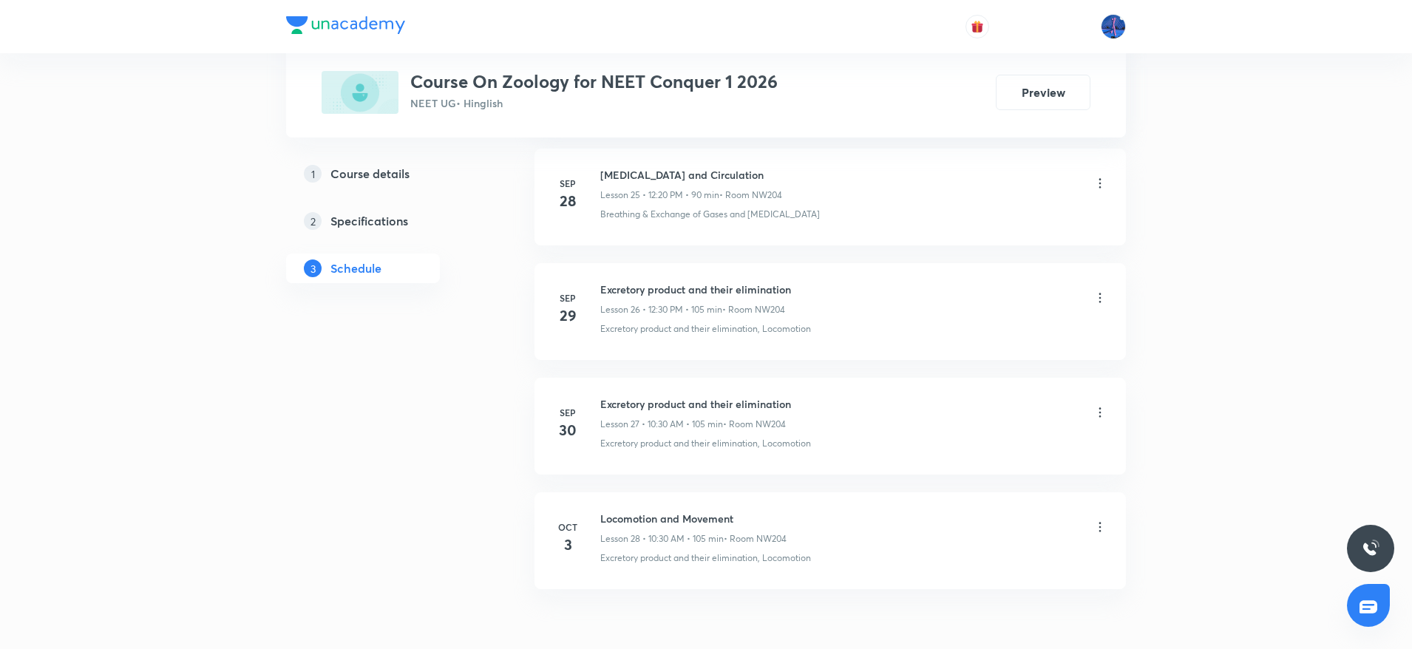
scroll to position [3663, 0]
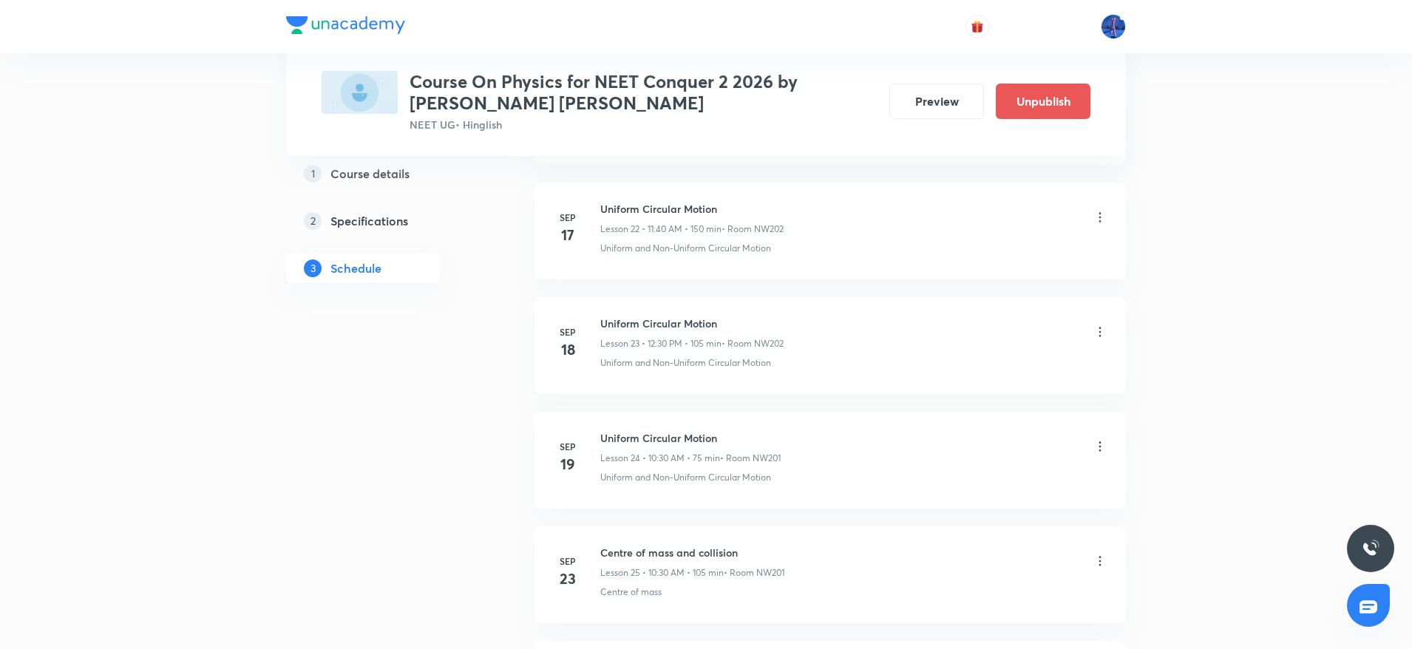
scroll to position [3284, 0]
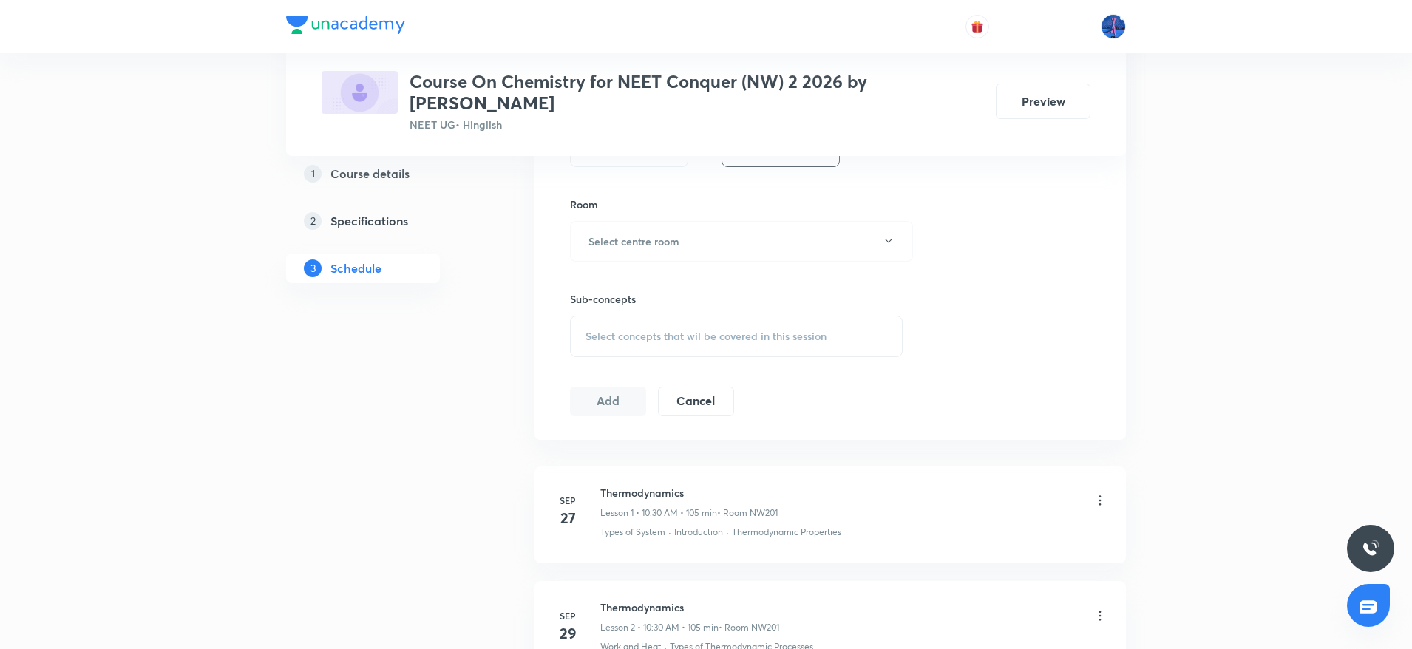
scroll to position [588, 0]
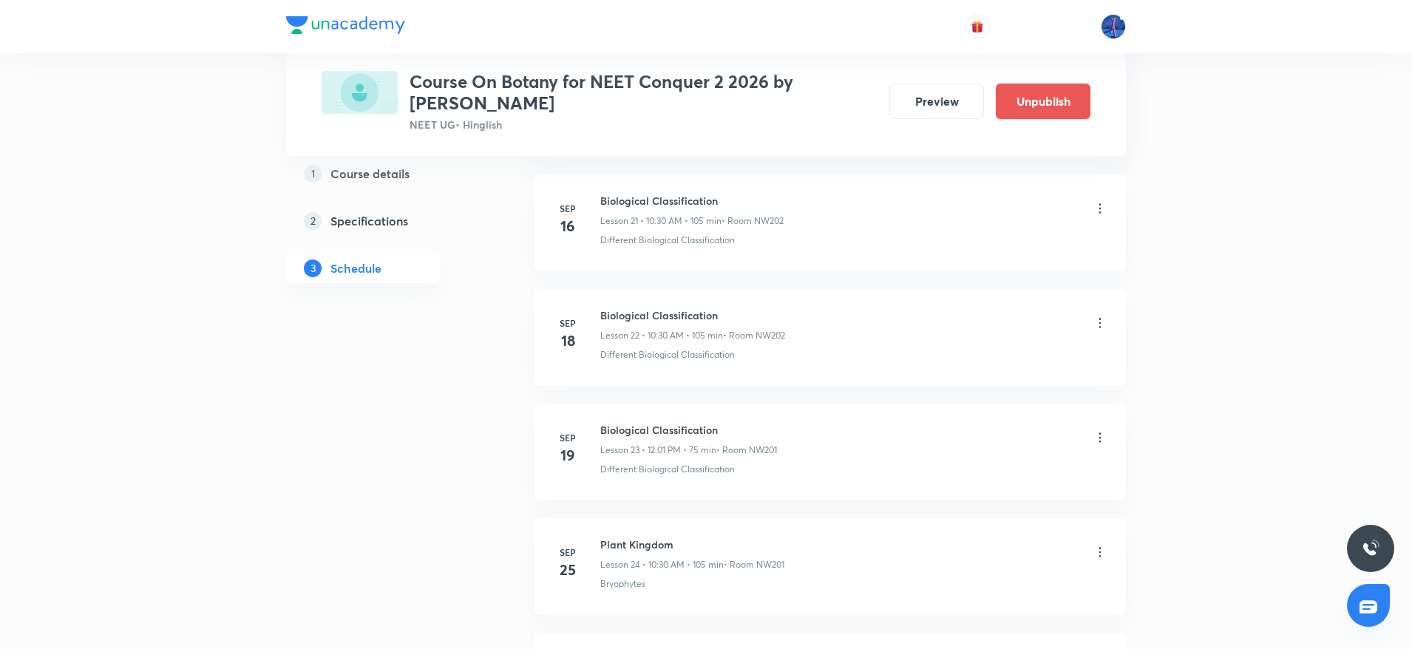
scroll to position [3537, 0]
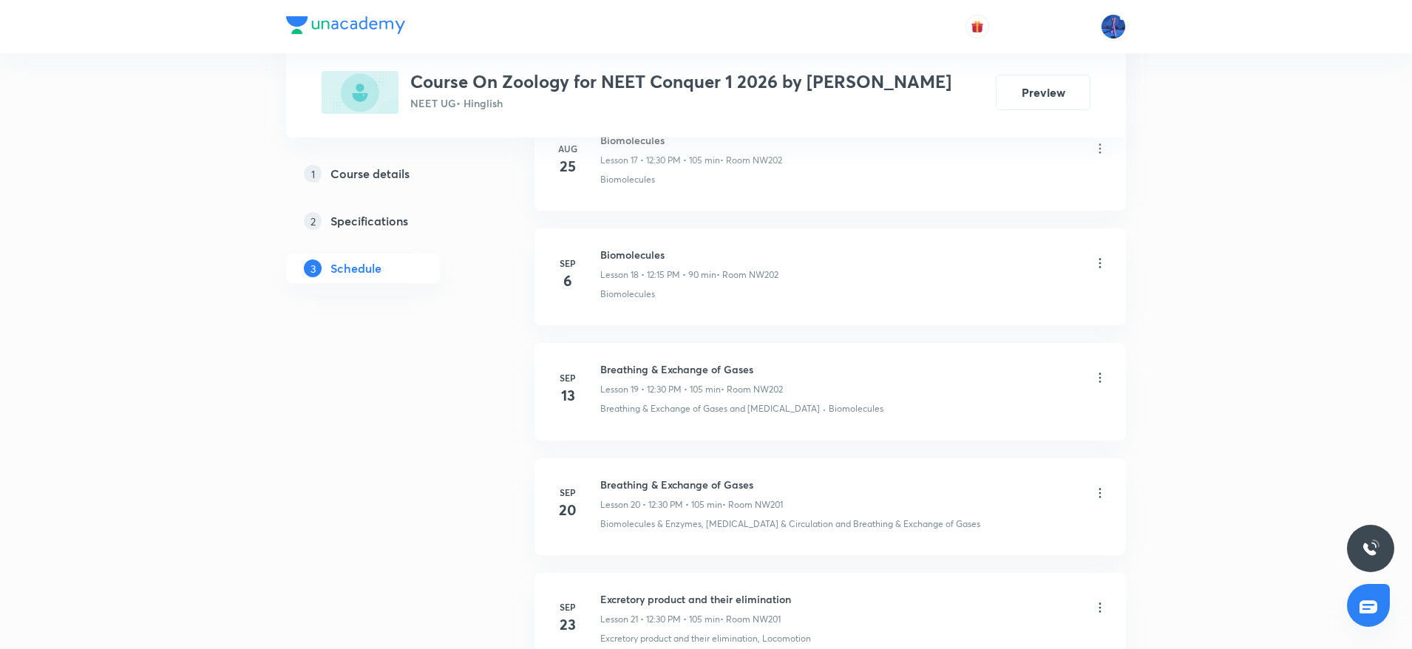
scroll to position [2782, 0]
